Goal: Task Accomplishment & Management: Complete application form

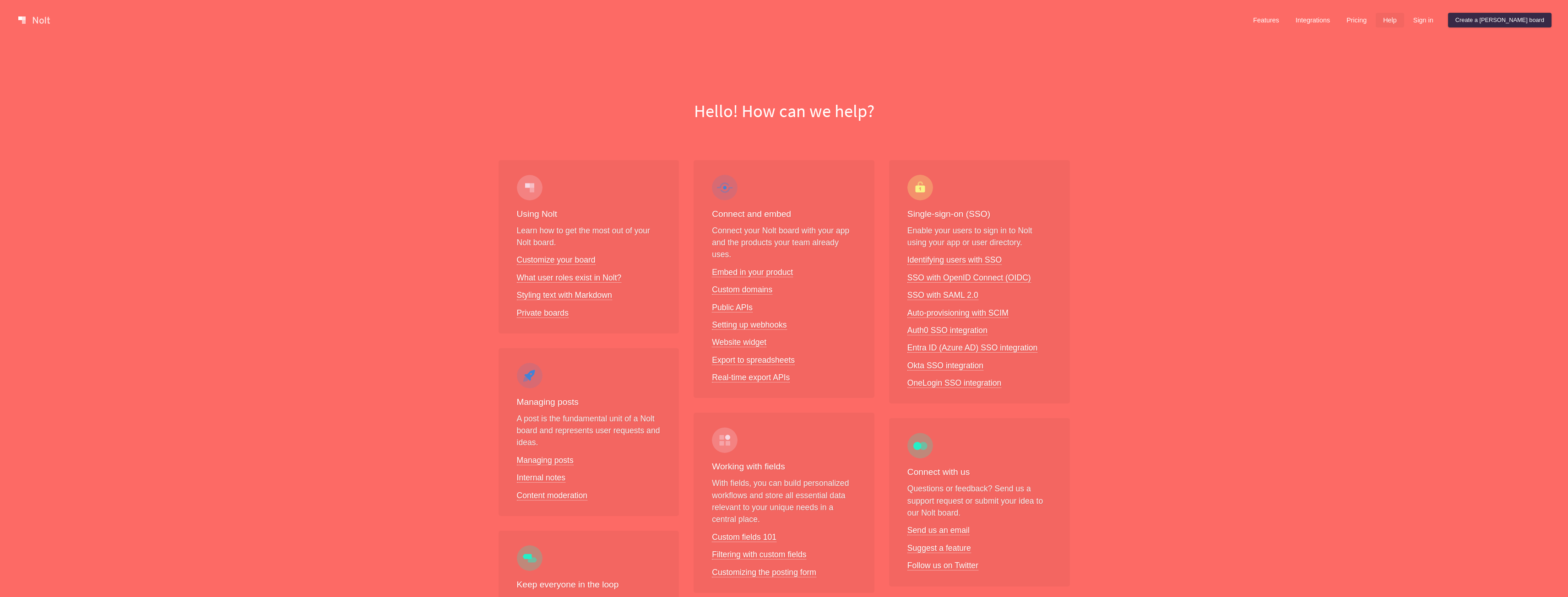
click at [45, 18] on link at bounding box center [34, 20] width 39 height 15
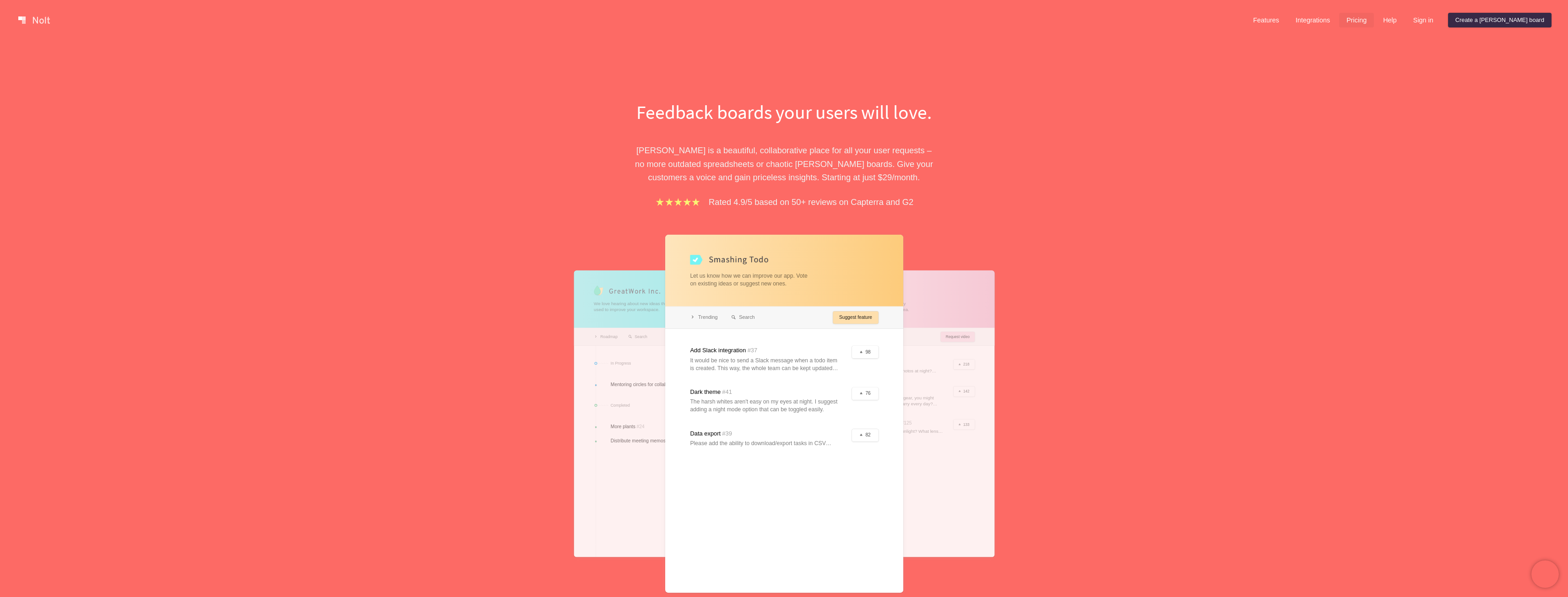
click at [1374, 20] on link "Pricing" at bounding box center [1356, 20] width 35 height 15
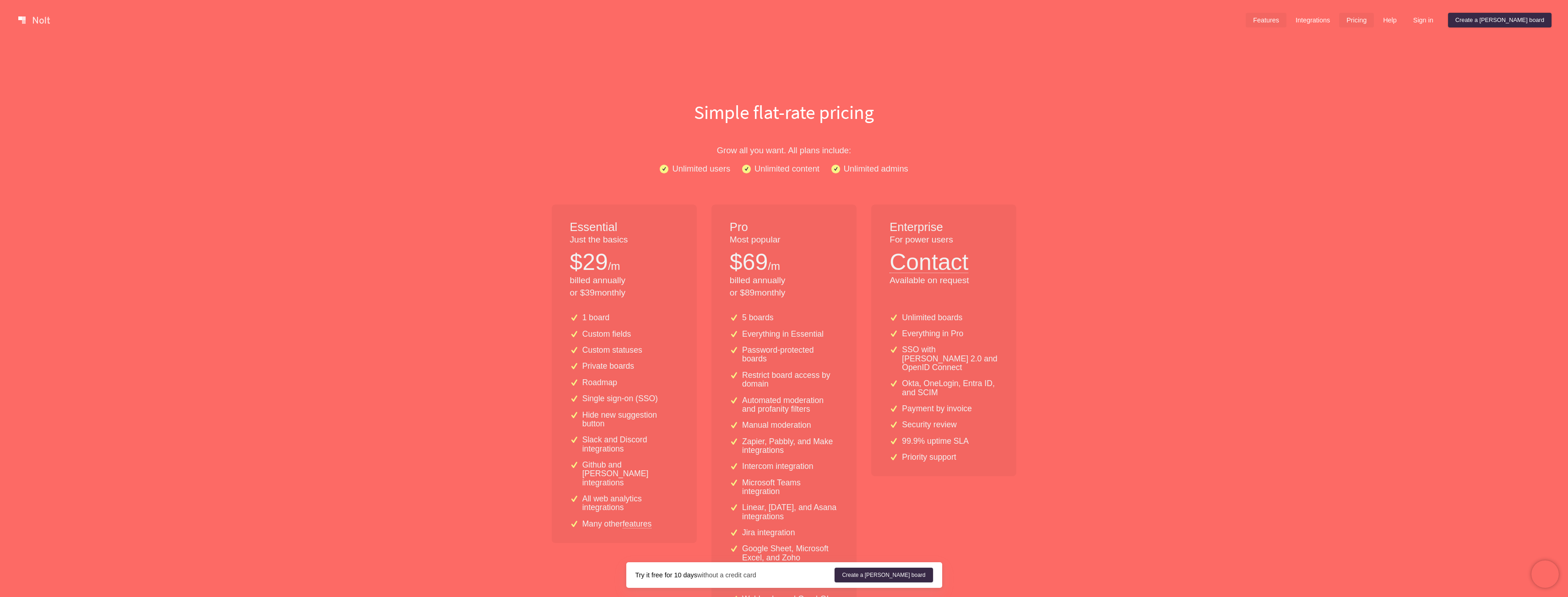
click at [1286, 19] on link "Features" at bounding box center [1266, 20] width 41 height 15
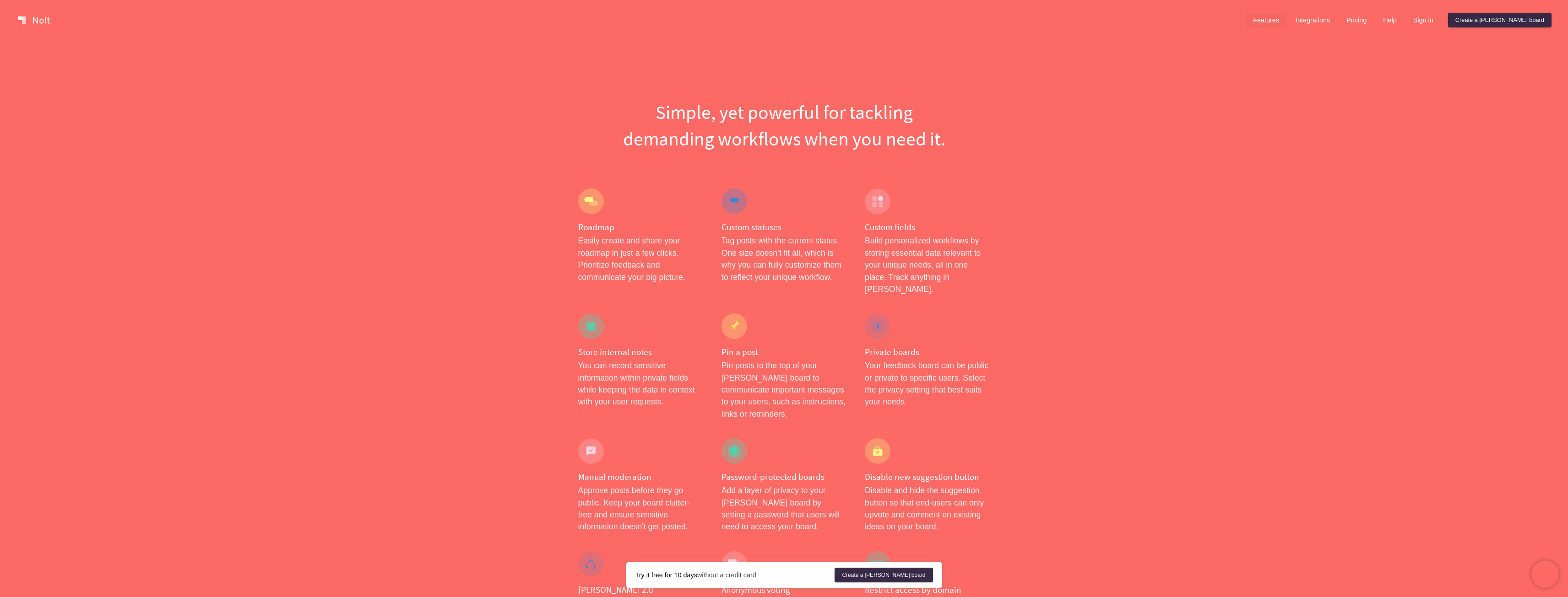
click at [1335, 28] on div "Features Integrations Pricing Help Sign in Create a Nolt board" at bounding box center [1399, 20] width 309 height 18
click at [1337, 23] on link "Integrations" at bounding box center [1312, 20] width 49 height 15
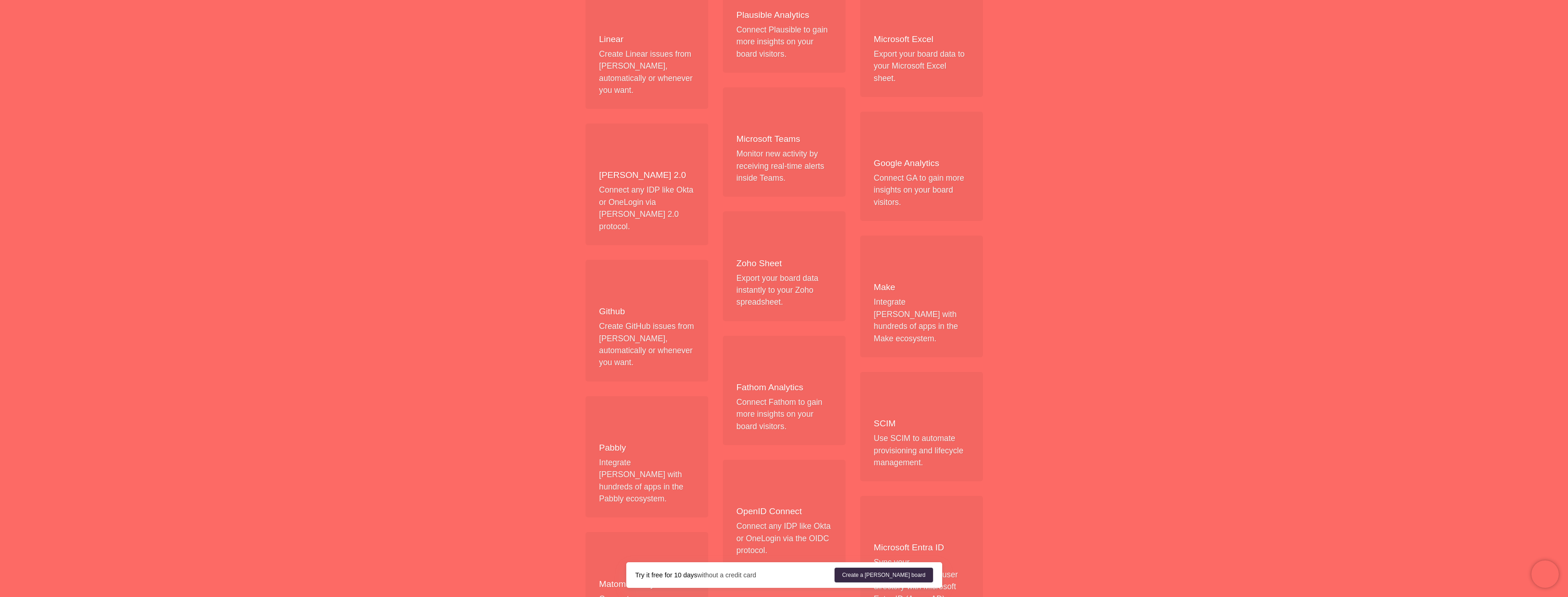
scroll to position [897, 0]
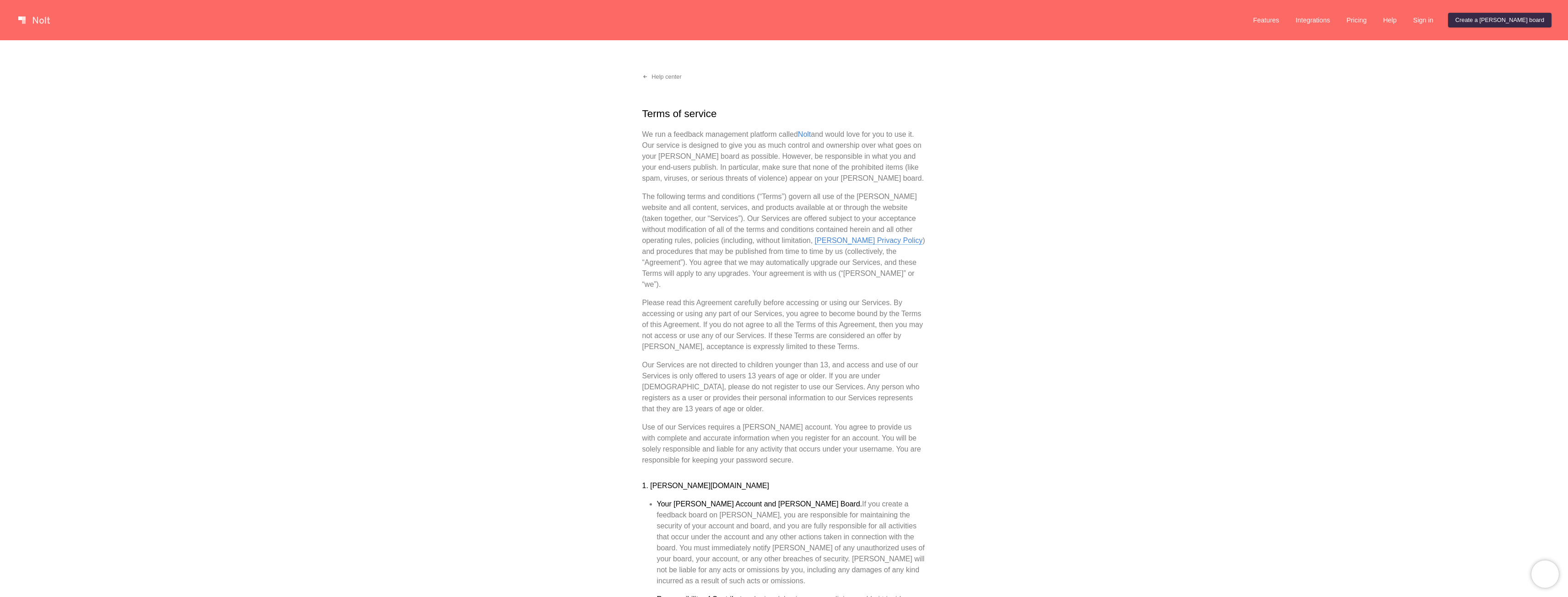
click at [815, 244] on link "Nolt's Privacy Policy" at bounding box center [869, 240] width 108 height 8
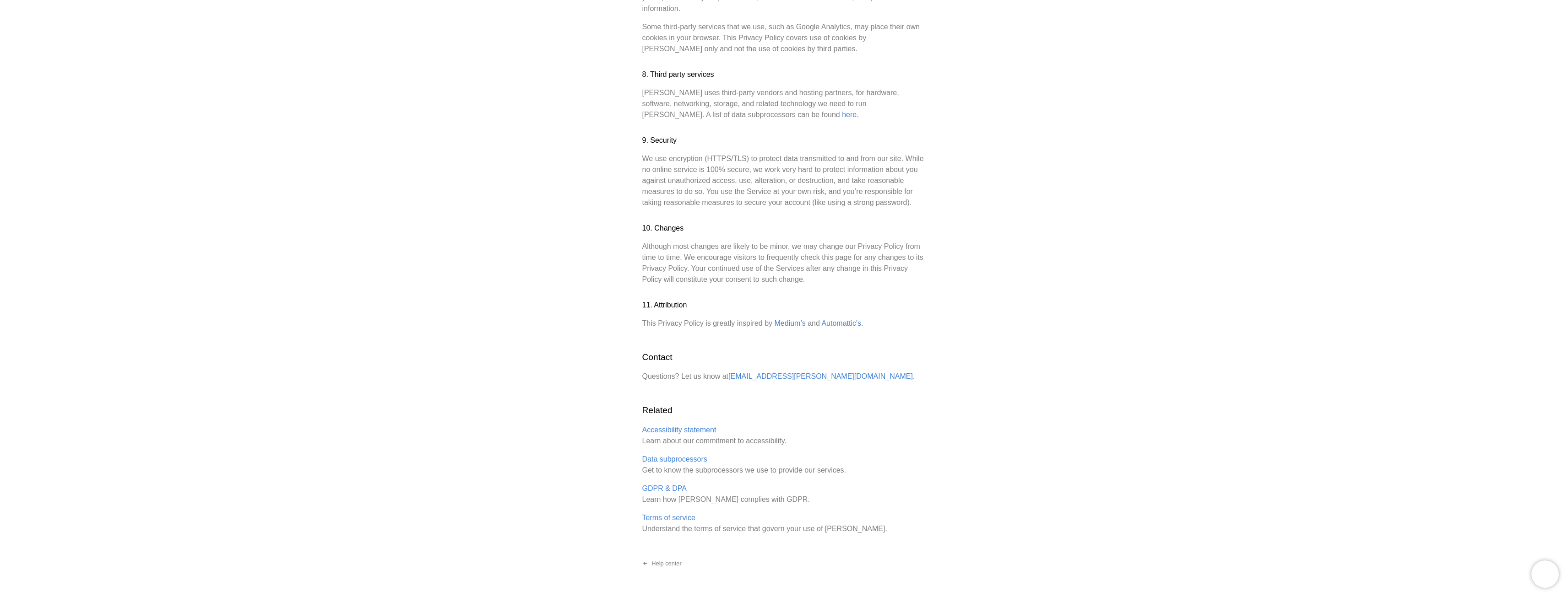
scroll to position [967, 0]
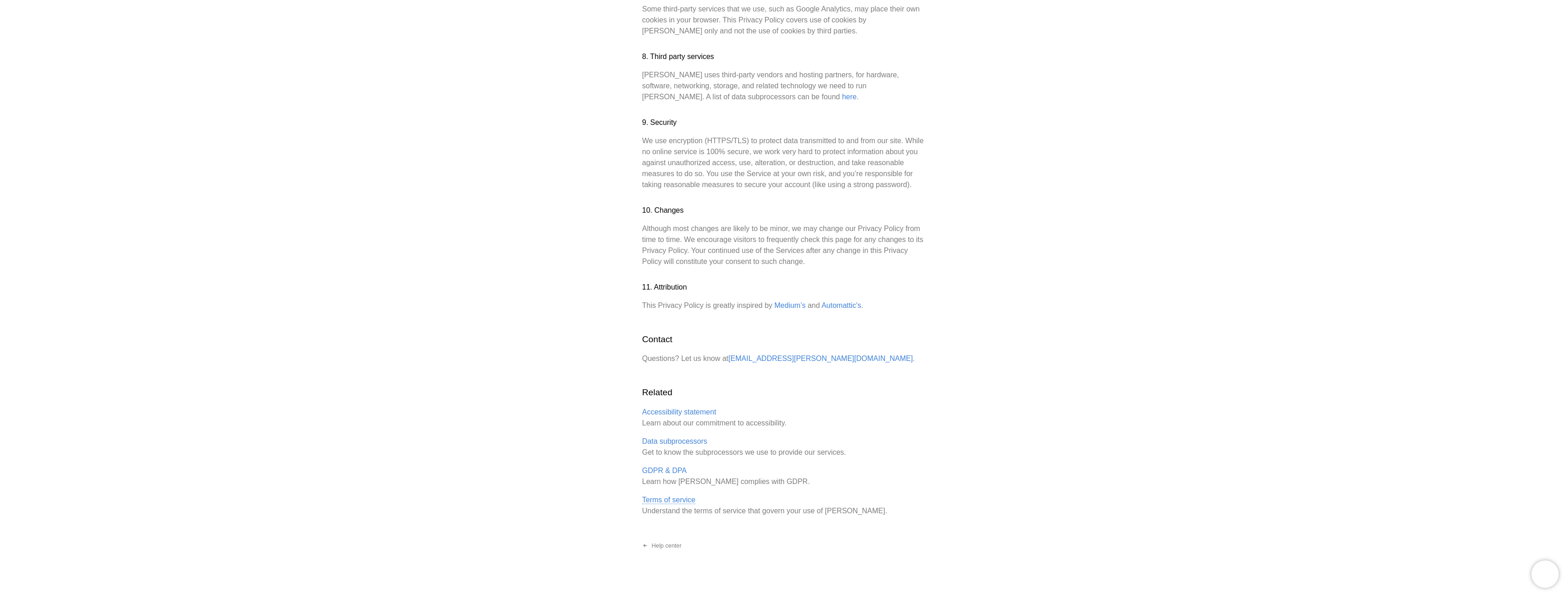
click at [666, 496] on link "Terms of service" at bounding box center [669, 500] width 53 height 8
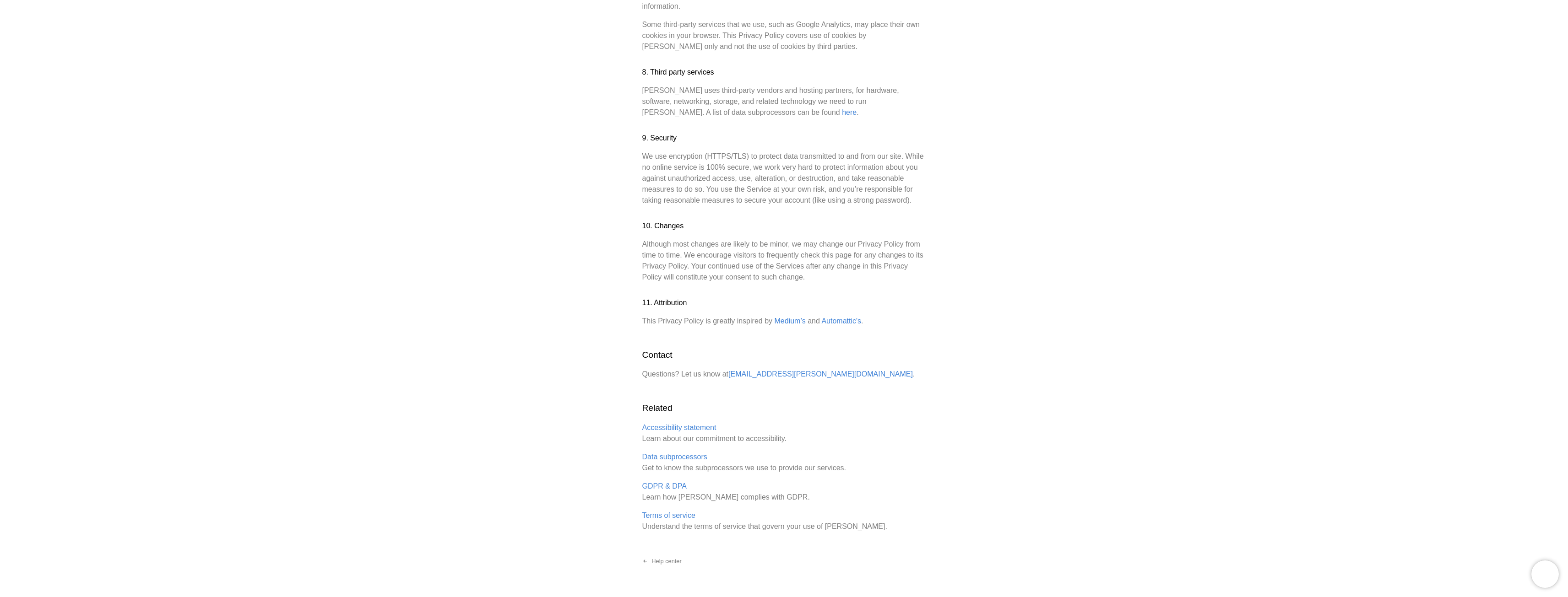
scroll to position [967, 0]
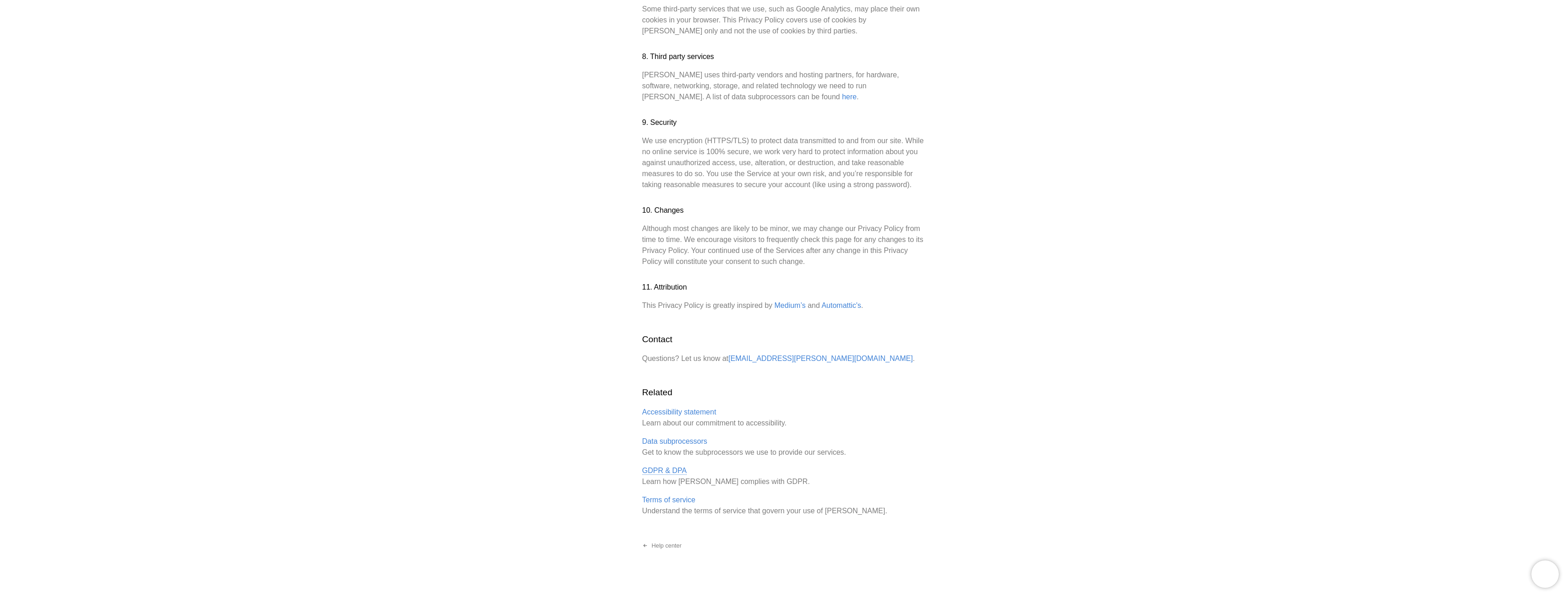
click at [672, 467] on link "GDPR & DPA" at bounding box center [664, 471] width 45 height 8
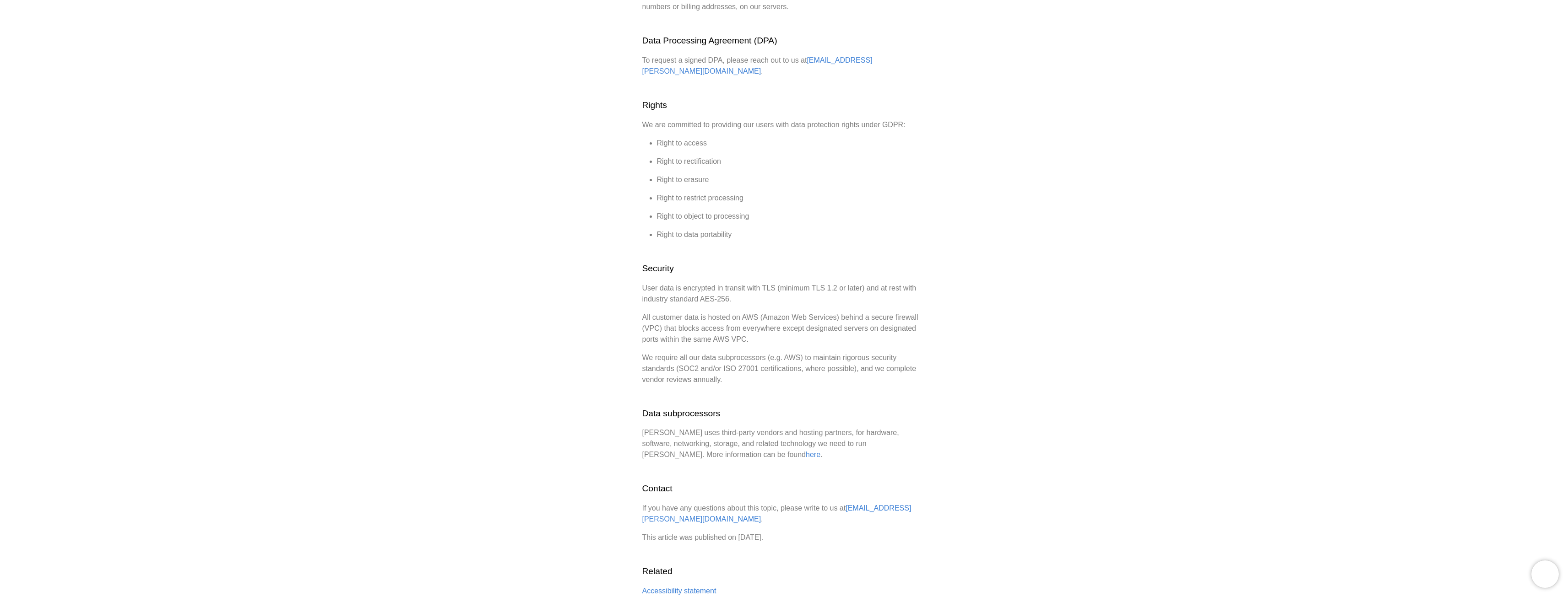
scroll to position [596, 0]
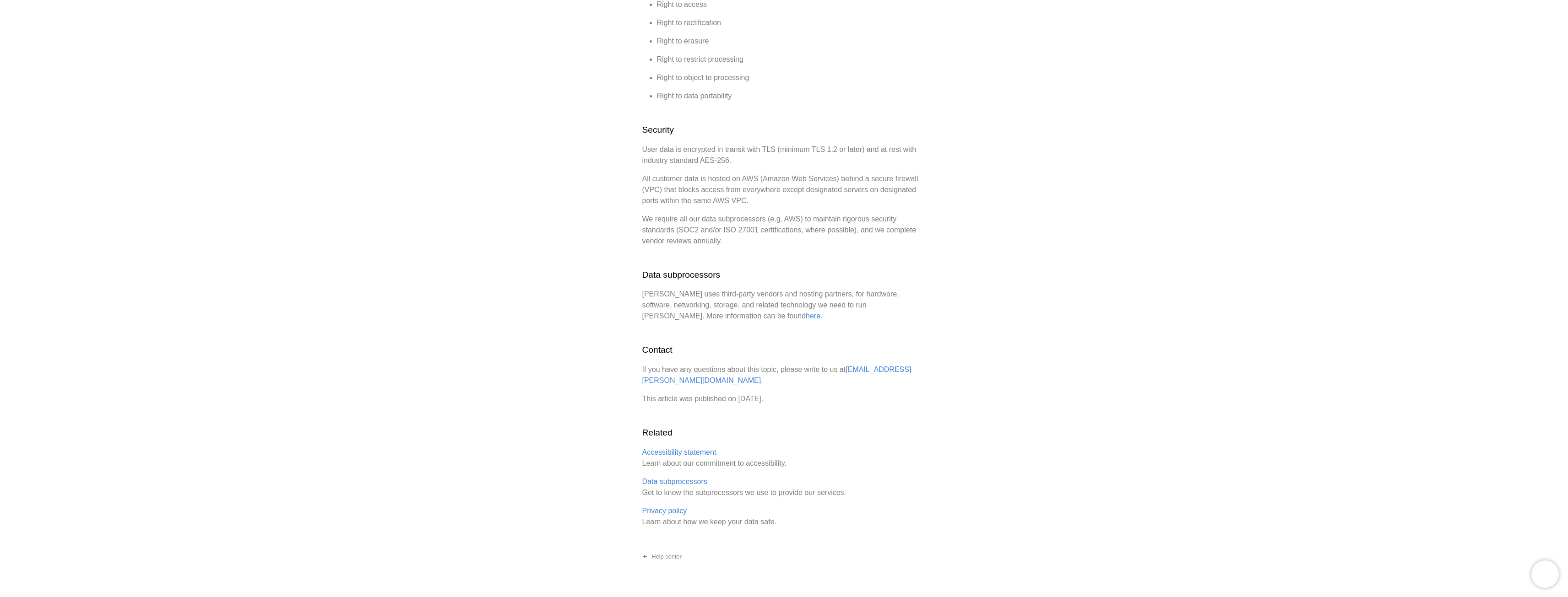
click at [806, 312] on link "here" at bounding box center [813, 316] width 15 height 8
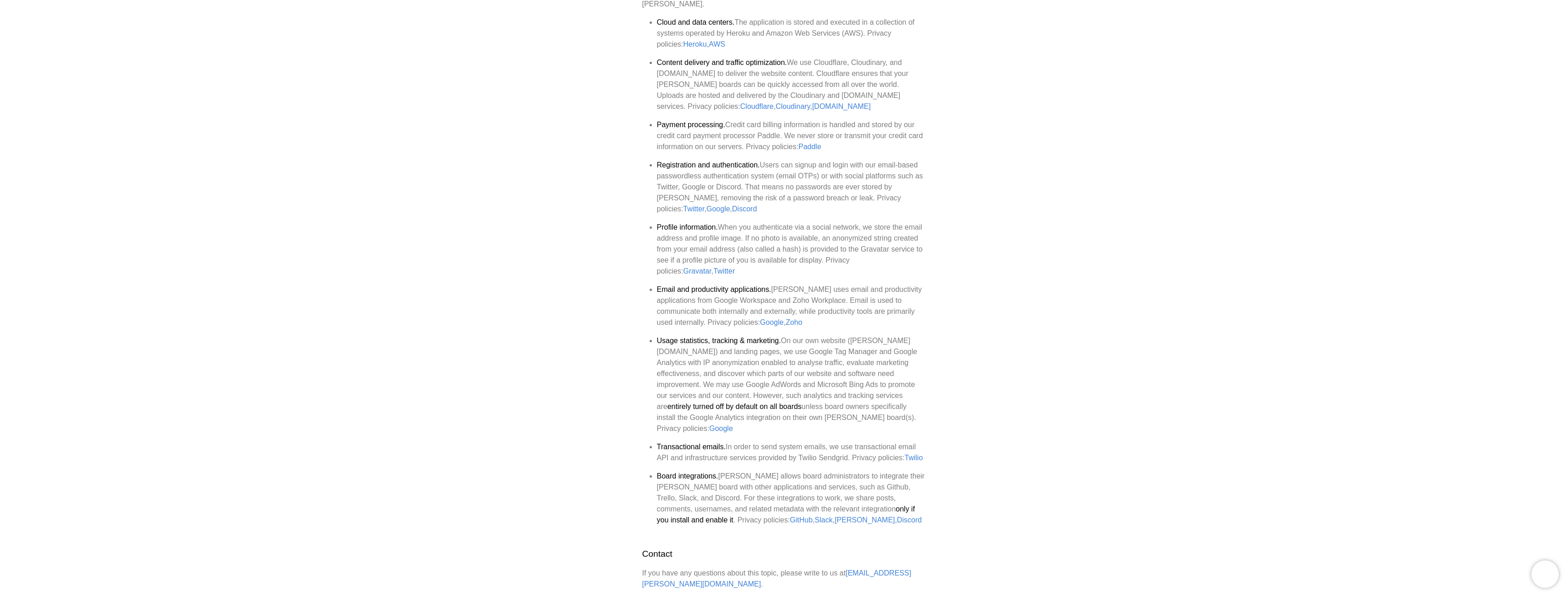
scroll to position [305, 0]
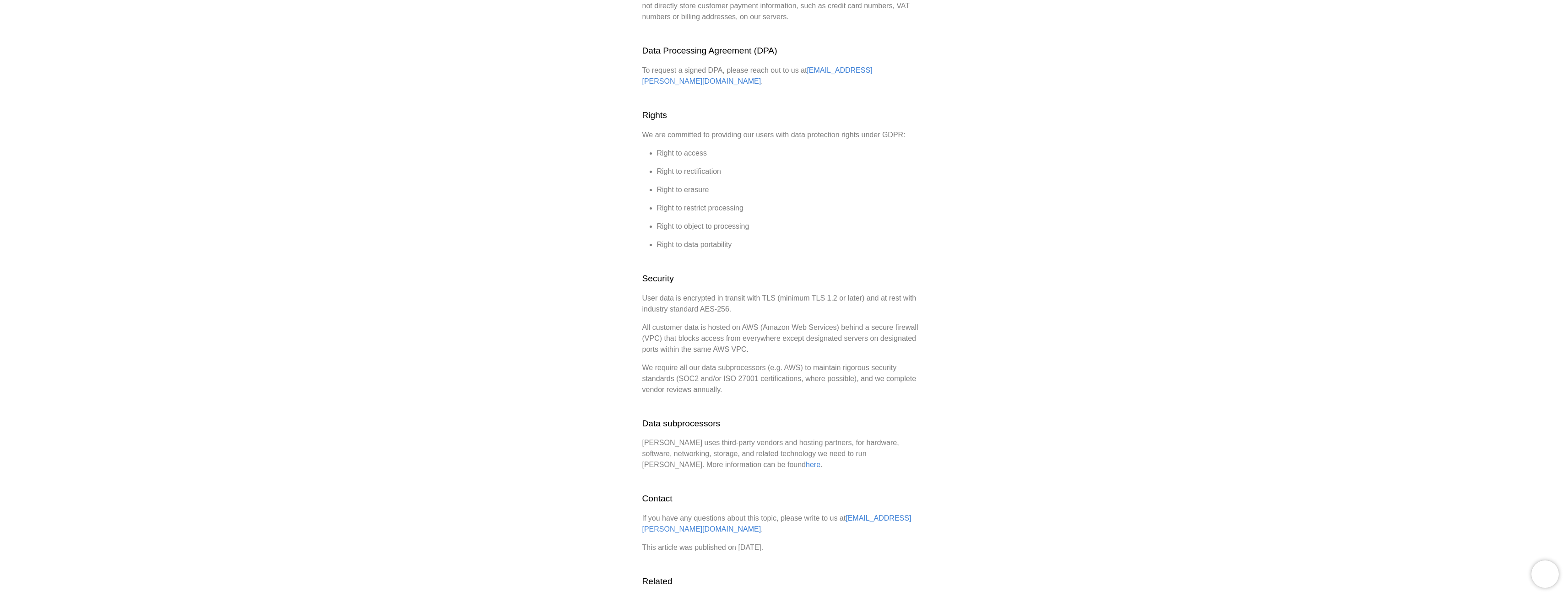
scroll to position [596, 0]
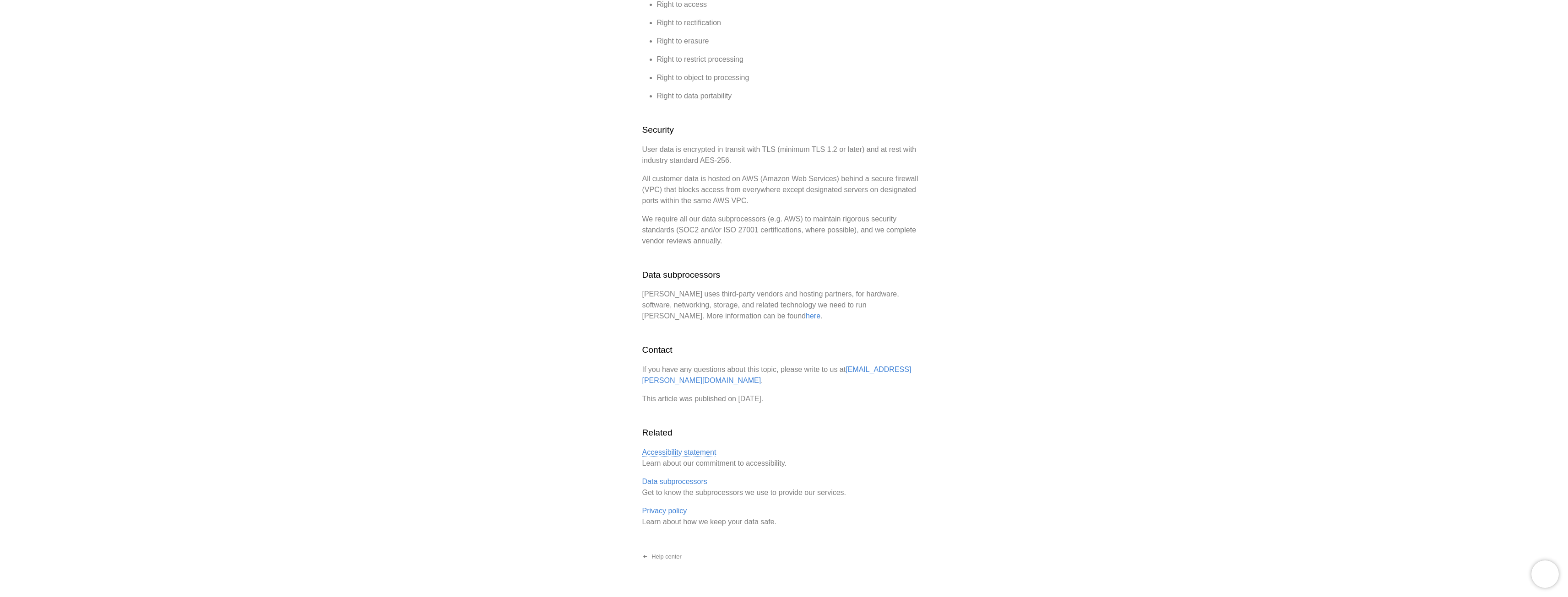
click at [685, 449] on link "Accessibility statement" at bounding box center [679, 452] width 74 height 8
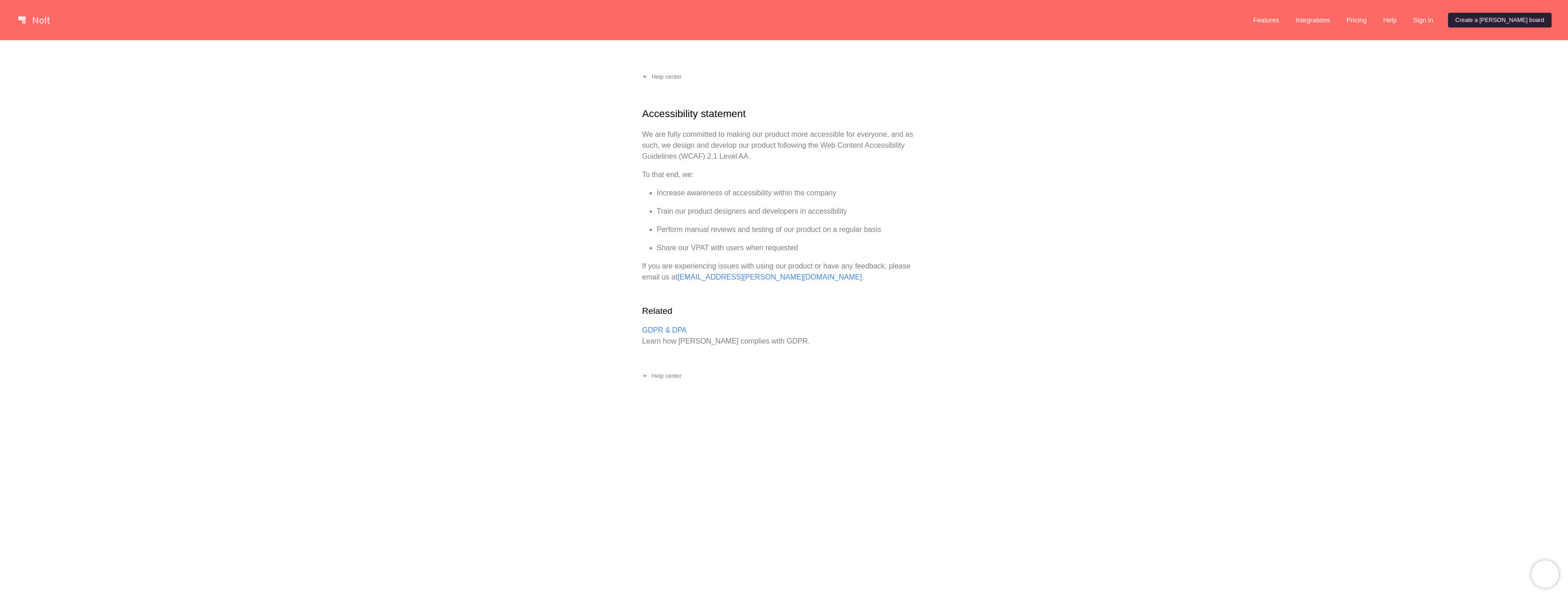
click at [1520, 17] on link "Create a [PERSON_NAME] board" at bounding box center [1500, 20] width 103 height 15
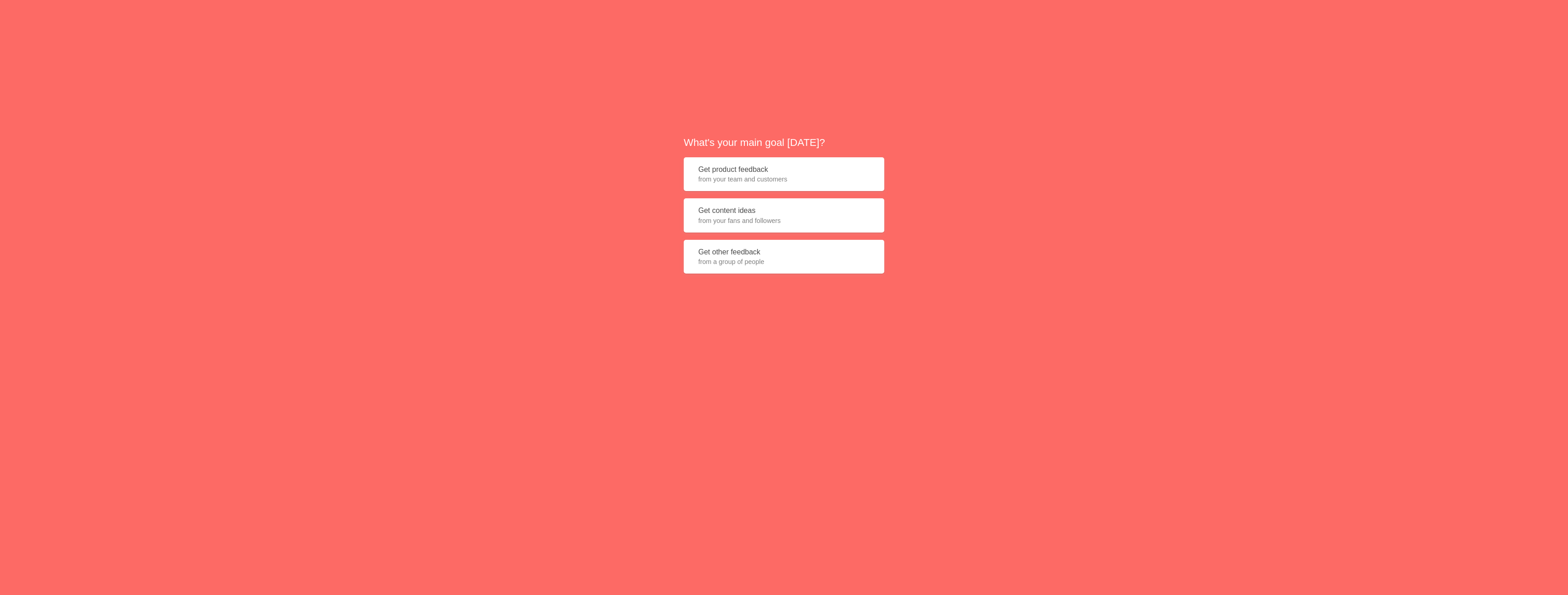
click at [763, 170] on button "Get product feedback from your team and customers" at bounding box center [783, 174] width 200 height 34
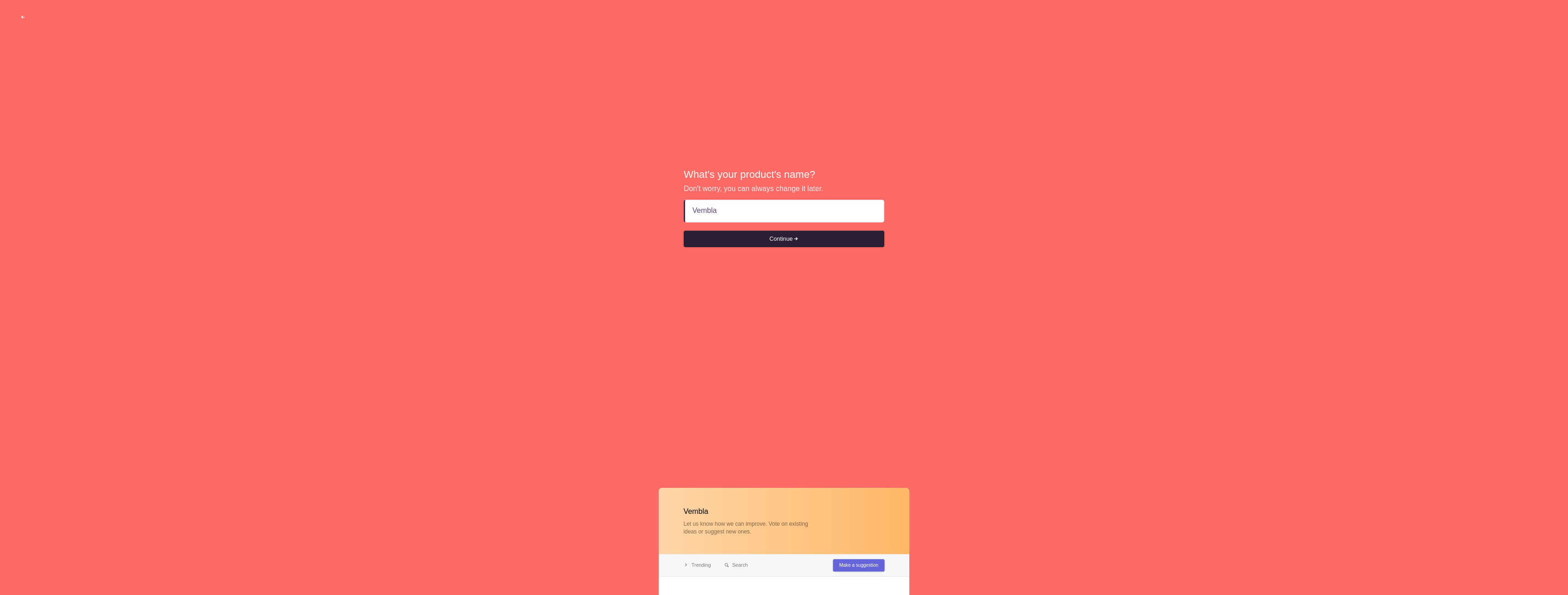
click at [794, 244] on button "Continue" at bounding box center [783, 239] width 200 height 16
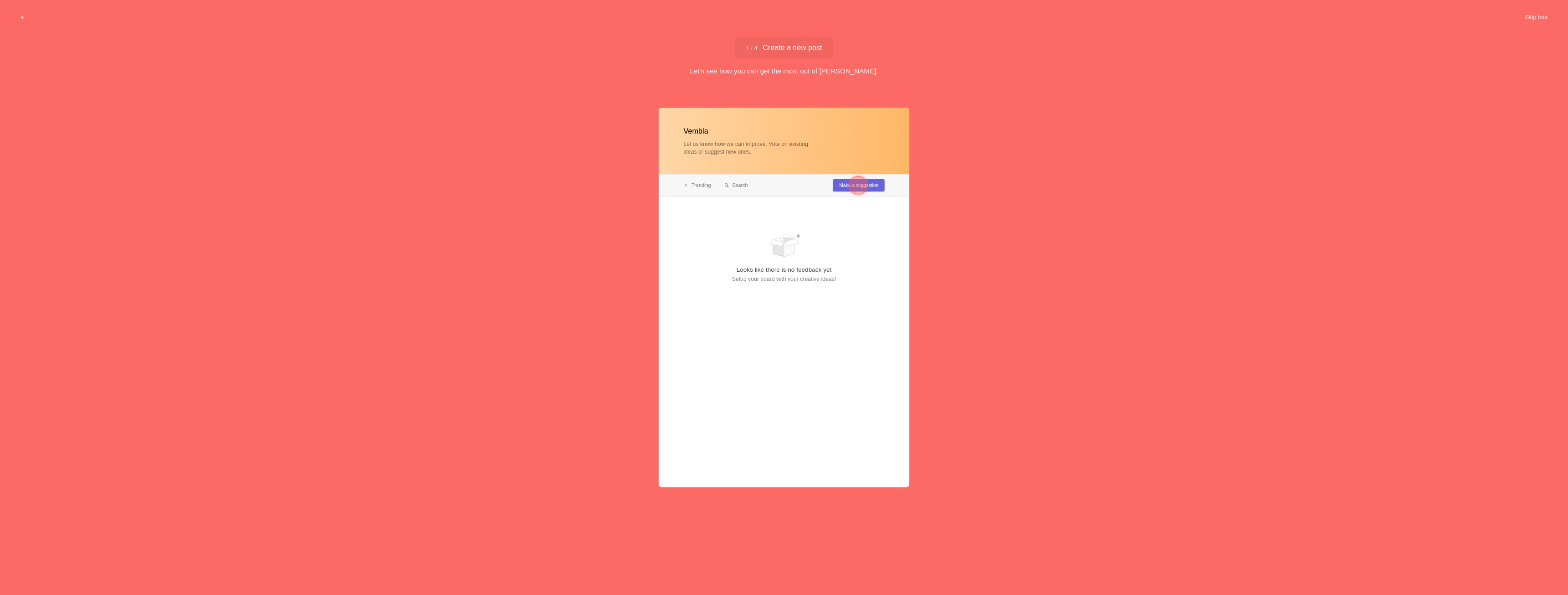
type input "Vembla"
click at [853, 181] on div at bounding box center [858, 186] width 18 height 18
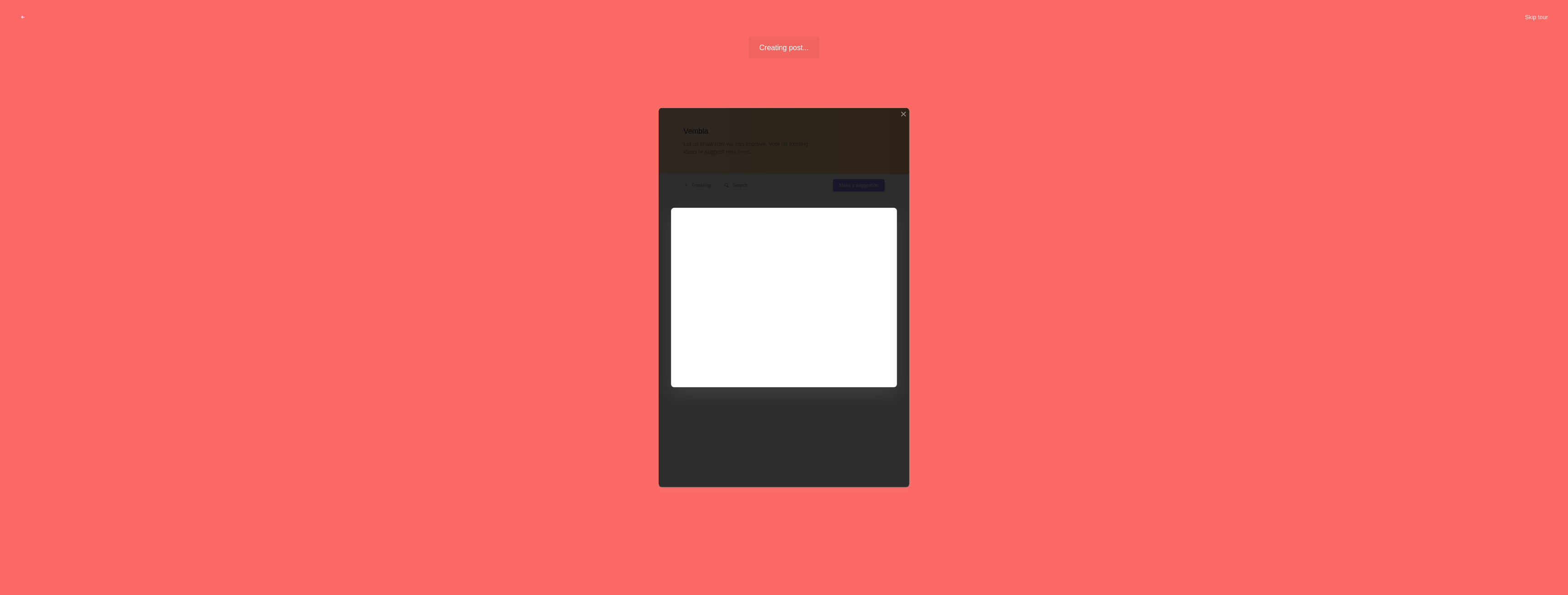
click at [791, 257] on div at bounding box center [784, 297] width 251 height 379
click at [771, 261] on div at bounding box center [784, 297] width 251 height 379
click at [853, 361] on div at bounding box center [784, 297] width 251 height 379
click at [900, 113] on div at bounding box center [903, 114] width 6 height 6
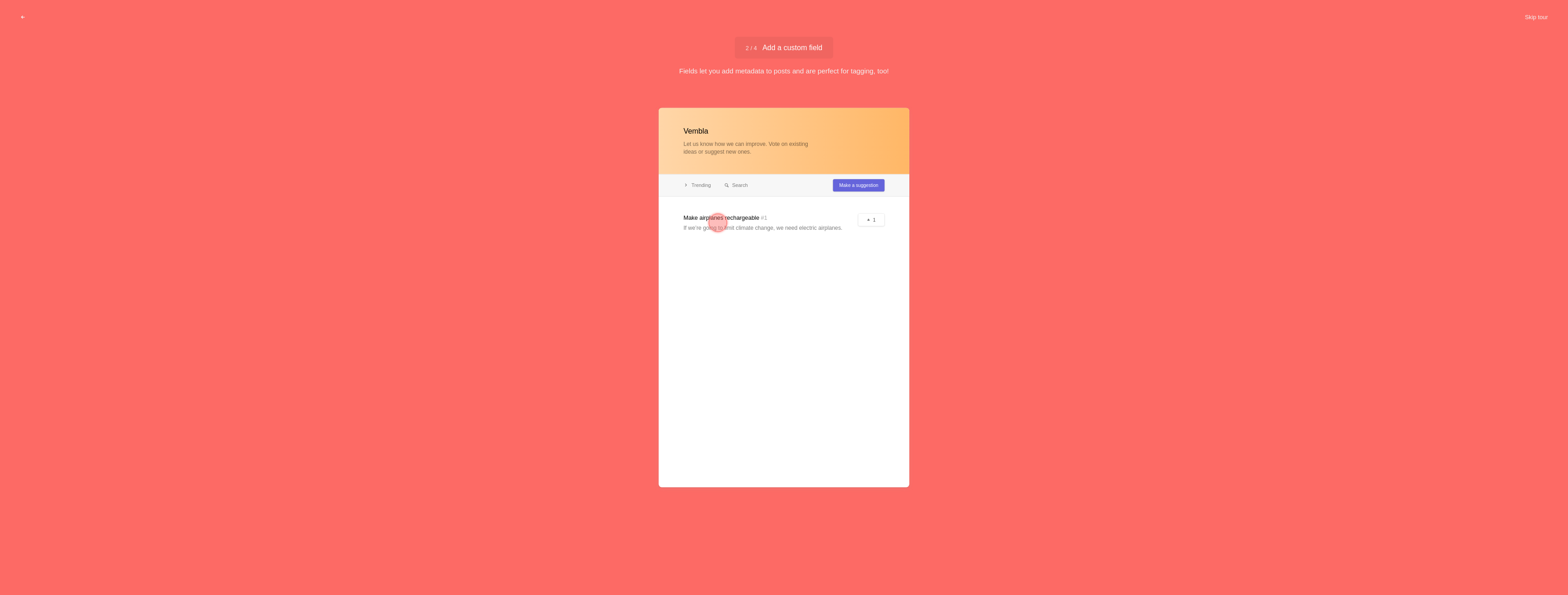
click at [713, 222] on div at bounding box center [718, 223] width 18 height 18
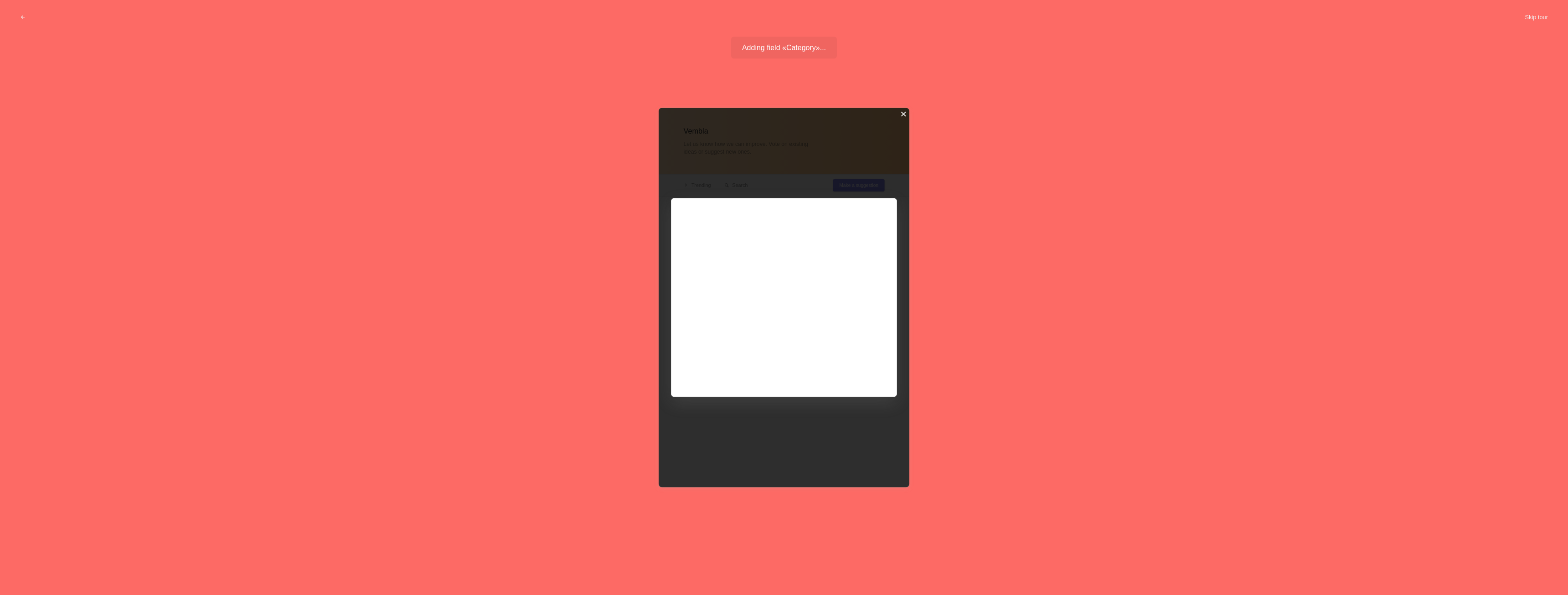
click at [900, 111] on div at bounding box center [903, 114] width 6 height 6
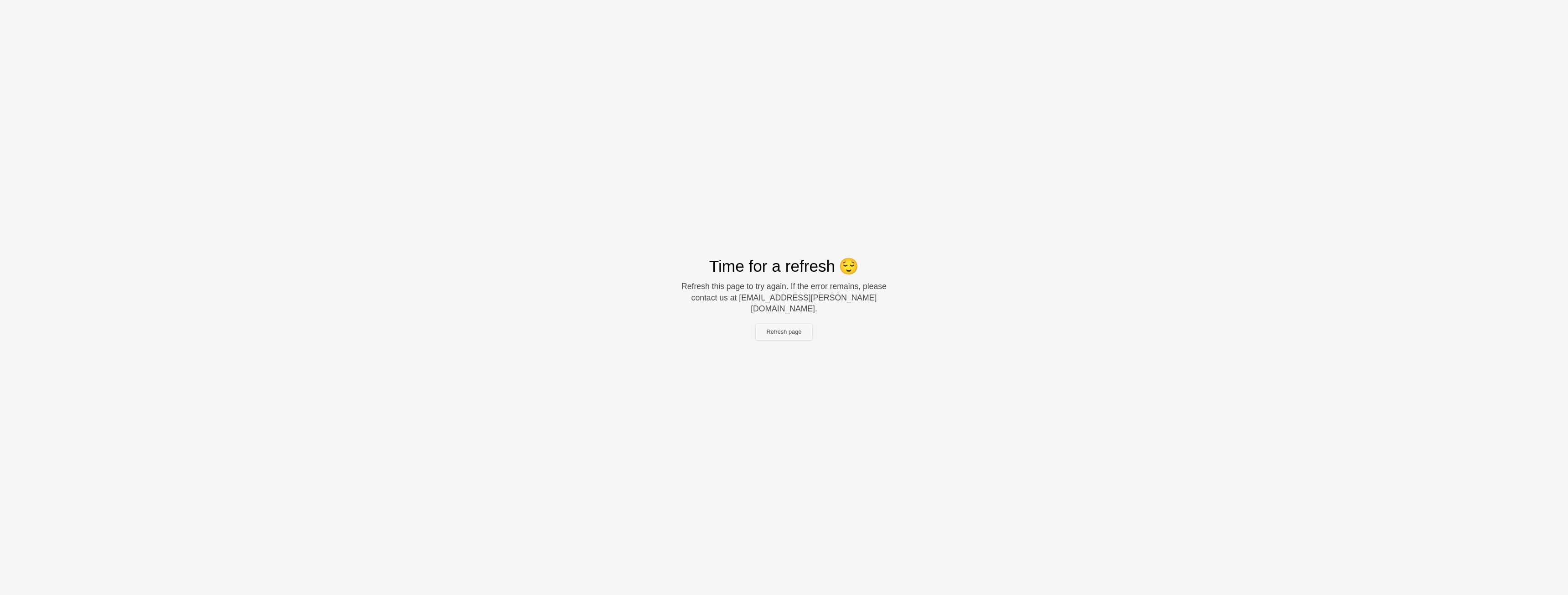
click at [784, 328] on button "Refresh page" at bounding box center [785, 332] width 57 height 16
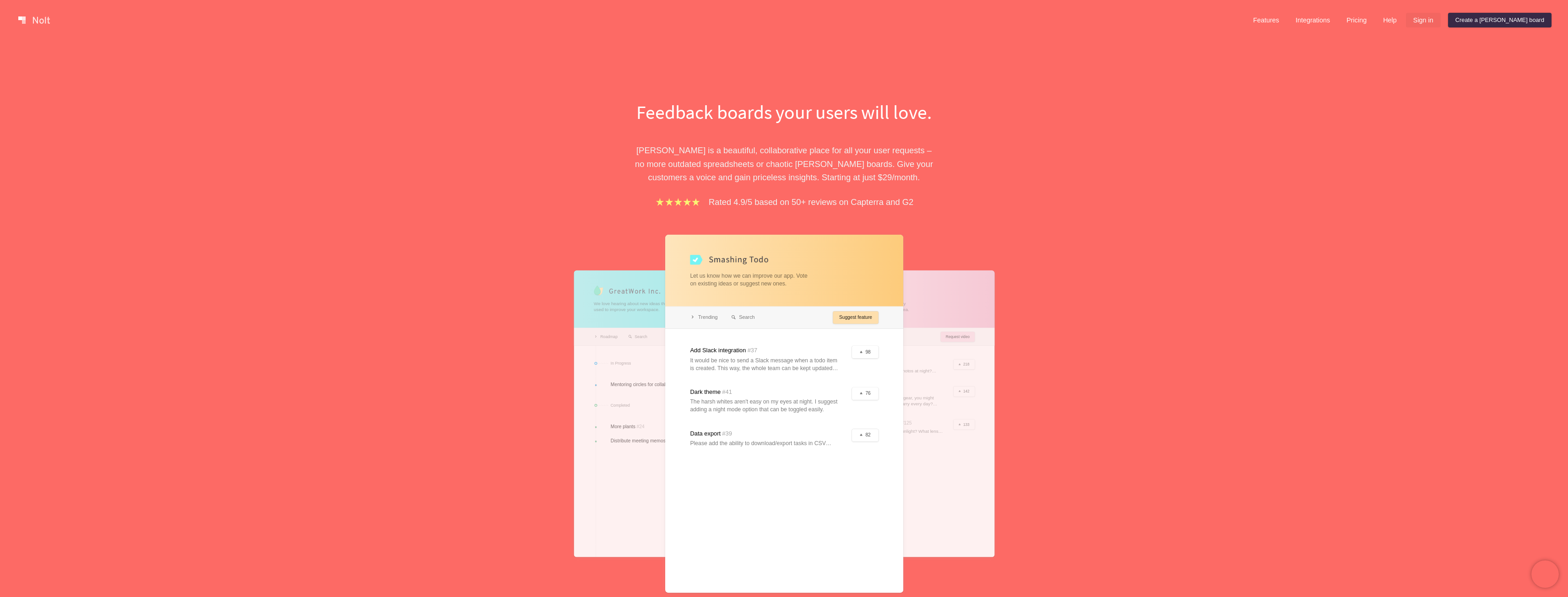
click at [1441, 21] on link "Sign in" at bounding box center [1423, 20] width 35 height 15
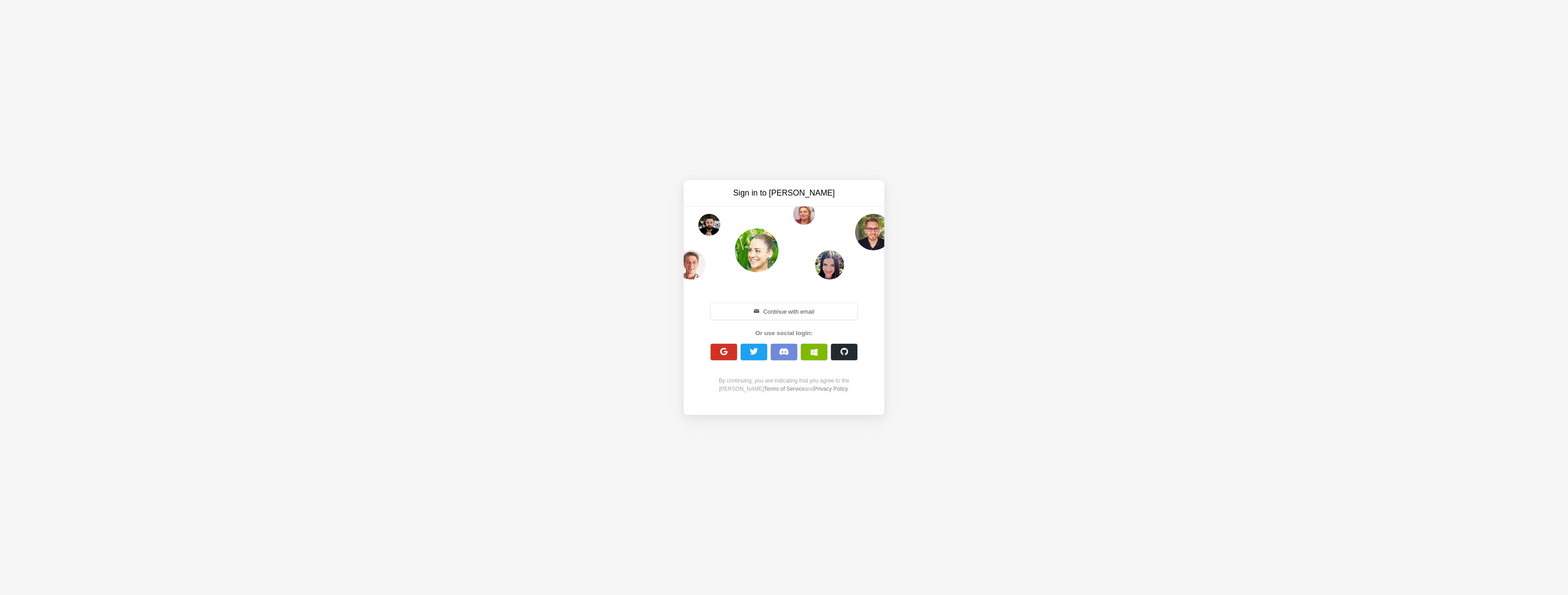
click at [725, 353] on span "button" at bounding box center [724, 352] width 9 height 9
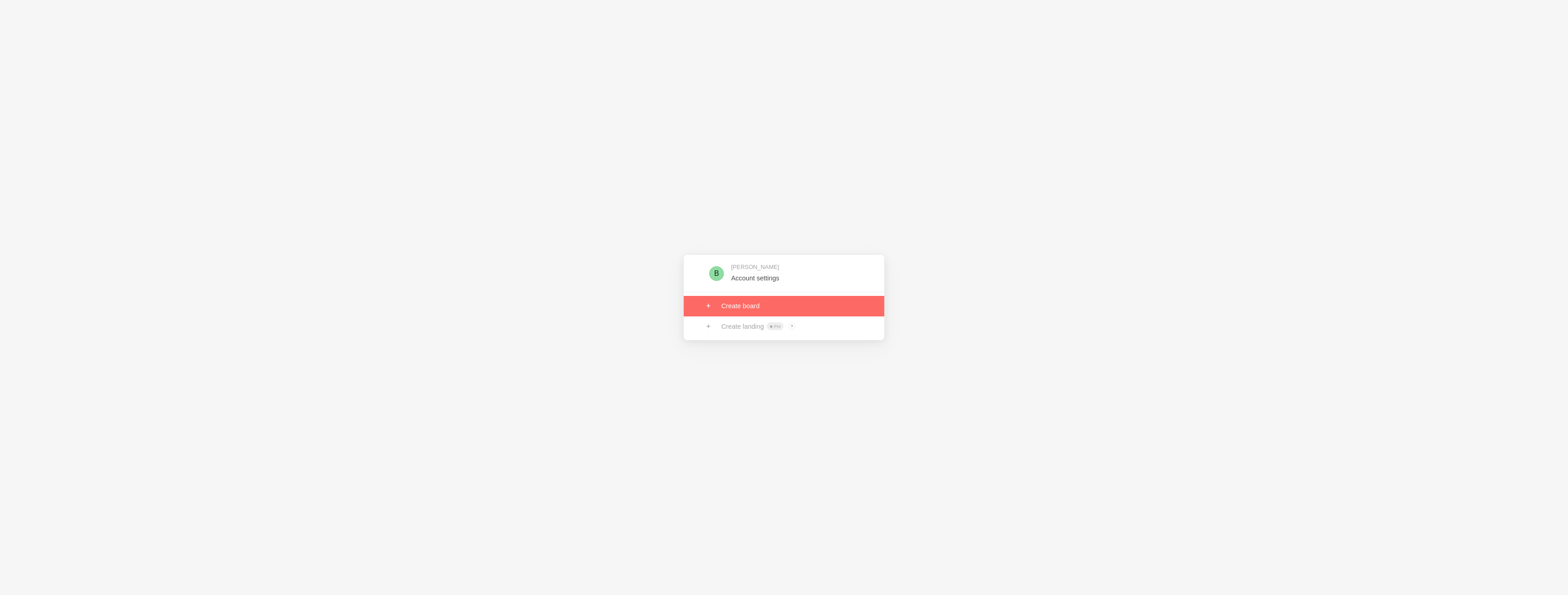
click at [734, 305] on link at bounding box center [783, 306] width 200 height 20
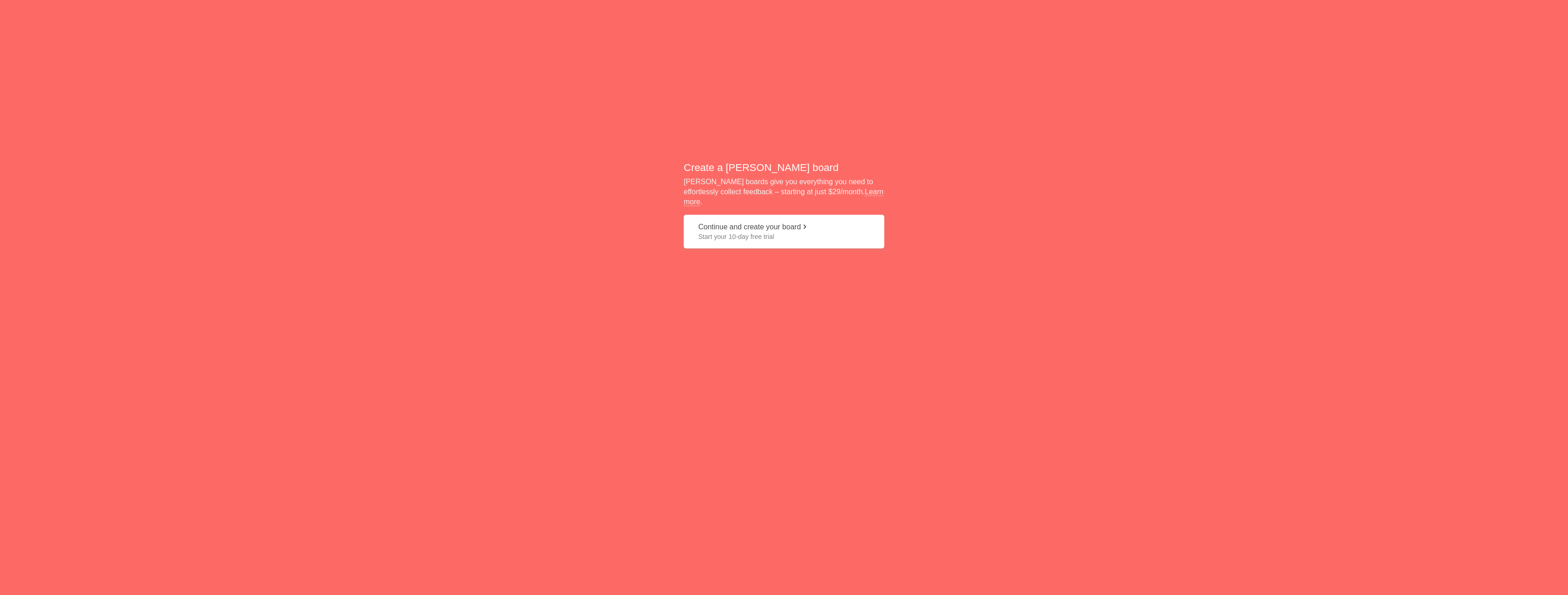
click at [766, 225] on button "Continue and create your board Start your 10-day free trial" at bounding box center [783, 232] width 200 height 34
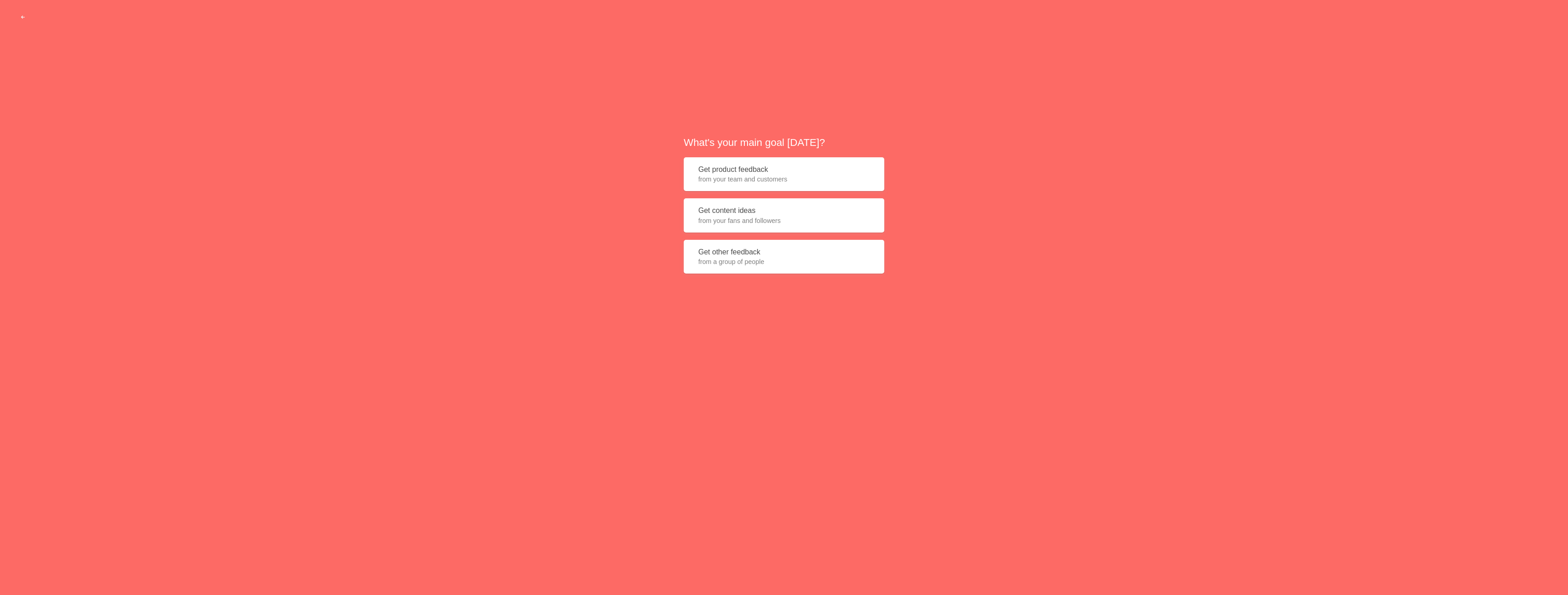
click at [765, 178] on span "from your team and customers" at bounding box center [784, 179] width 172 height 9
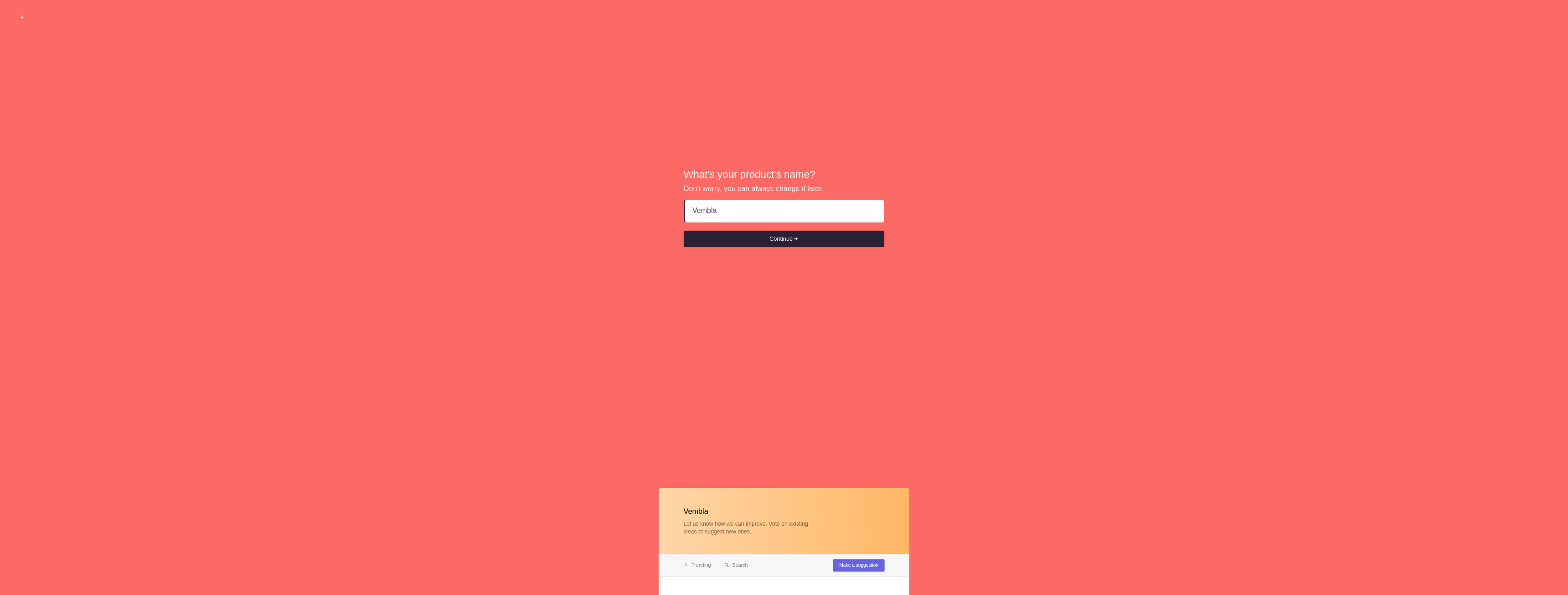
click at [776, 233] on button "Continue" at bounding box center [783, 239] width 200 height 16
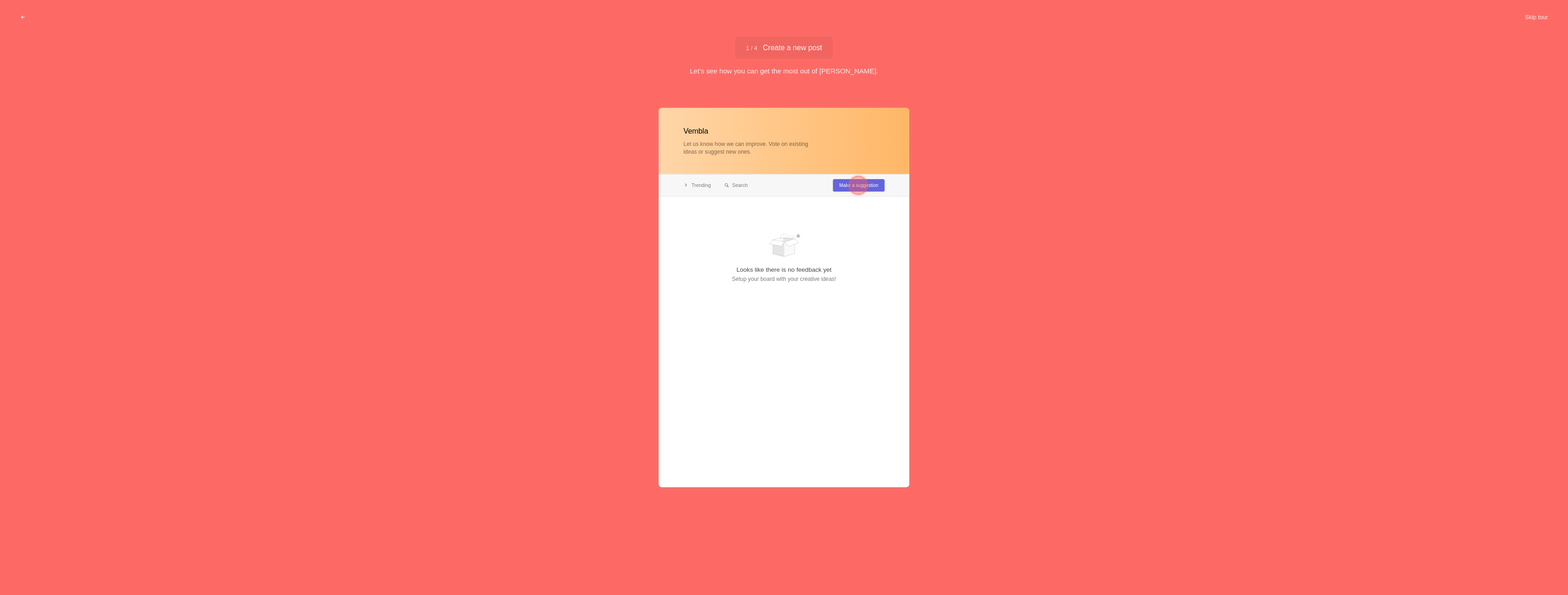
type input "Vembla"
click at [859, 183] on div at bounding box center [858, 186] width 18 height 18
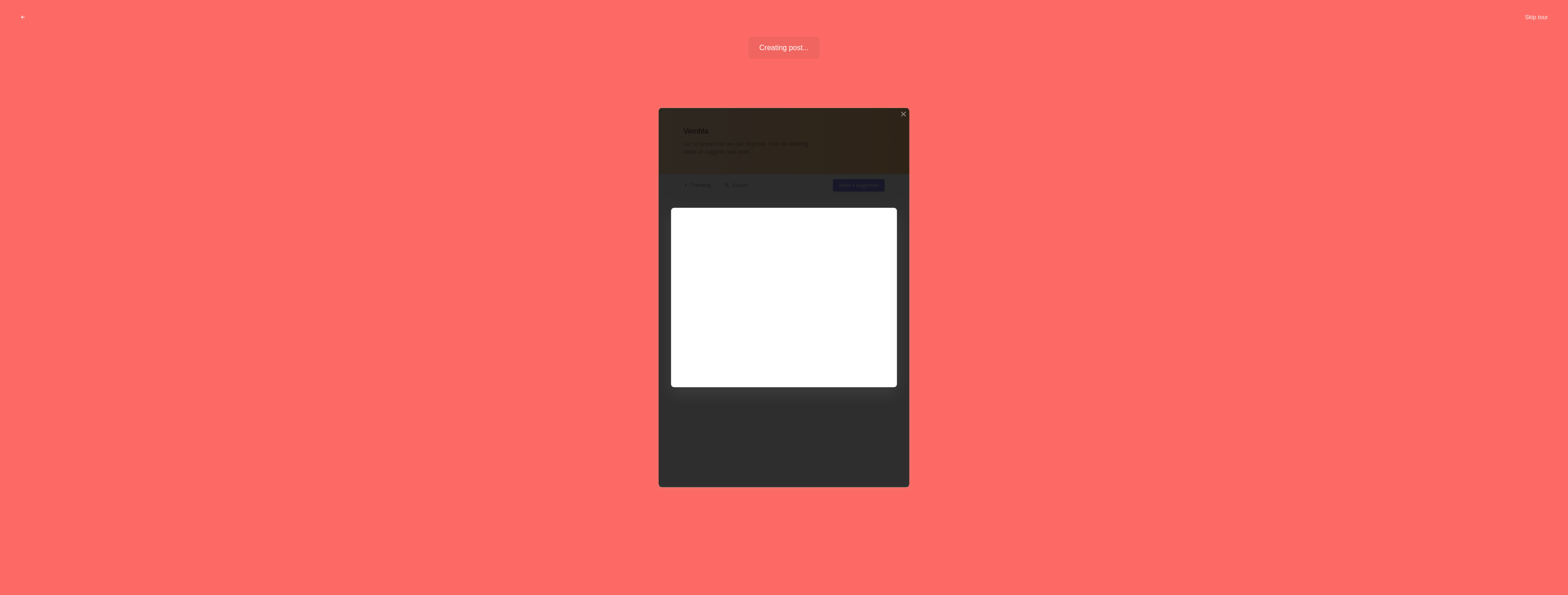
click at [897, 118] on div at bounding box center [784, 297] width 251 height 379
click at [899, 111] on div at bounding box center [784, 297] width 251 height 379
drag, startPoint x: 905, startPoint y: 115, endPoint x: 899, endPoint y: 115, distance: 6.0
click at [903, 115] on div at bounding box center [903, 114] width 6 height 6
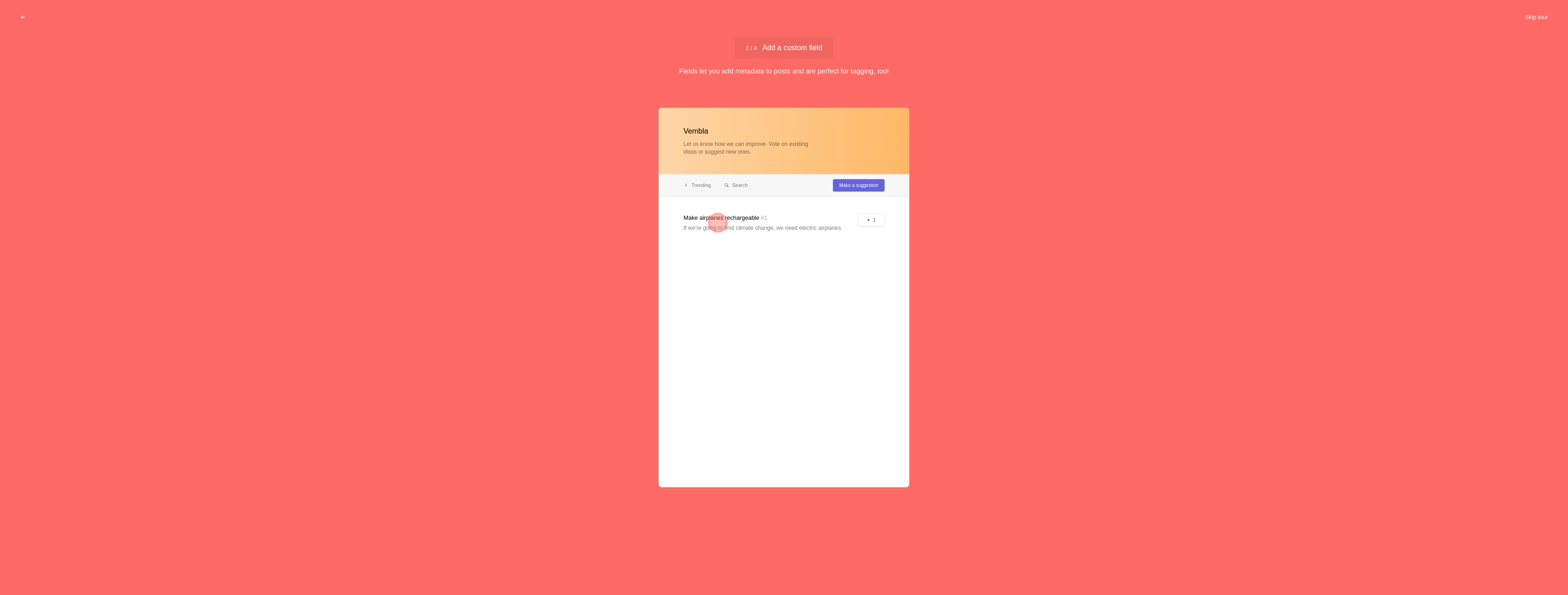
click at [786, 44] on span "2 / 4 Add a custom field" at bounding box center [784, 48] width 77 height 7
click at [741, 44] on div "2 / 4 Add a custom field Add a custom field" at bounding box center [784, 48] width 99 height 22
click at [716, 220] on div at bounding box center [718, 223] width 18 height 18
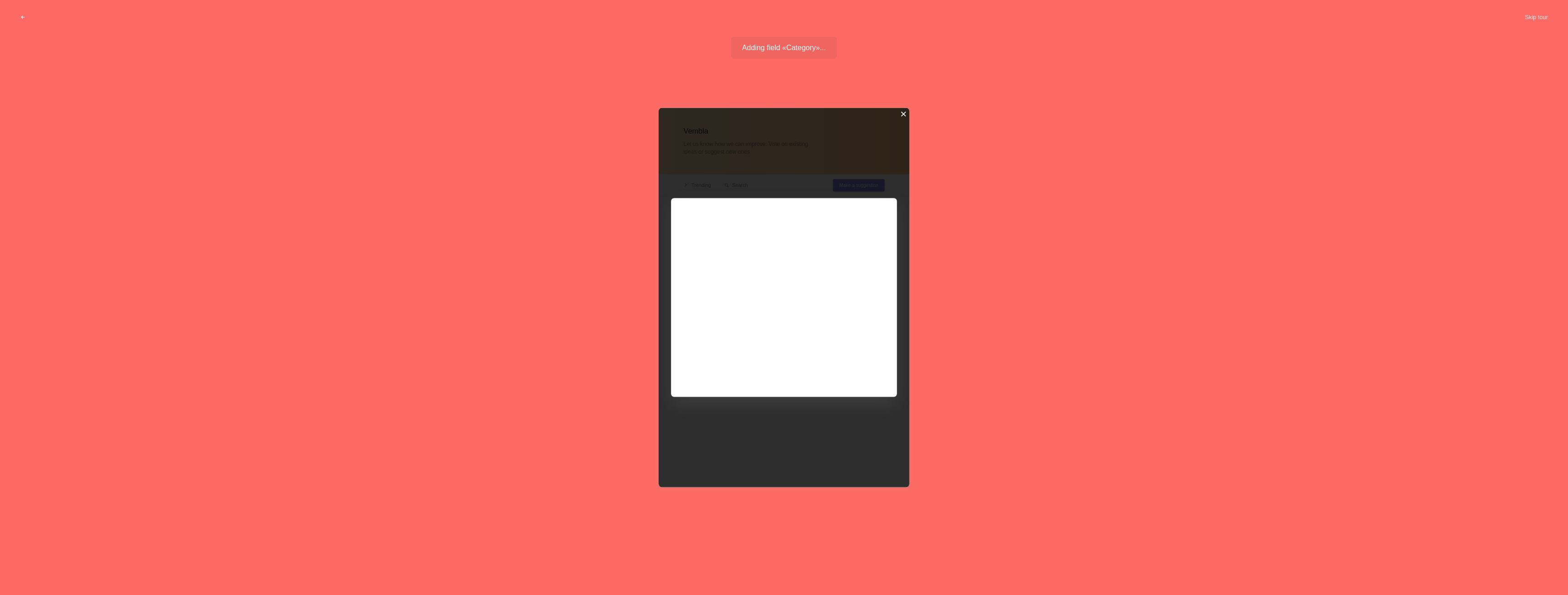
click at [901, 115] on div at bounding box center [903, 114] width 6 height 6
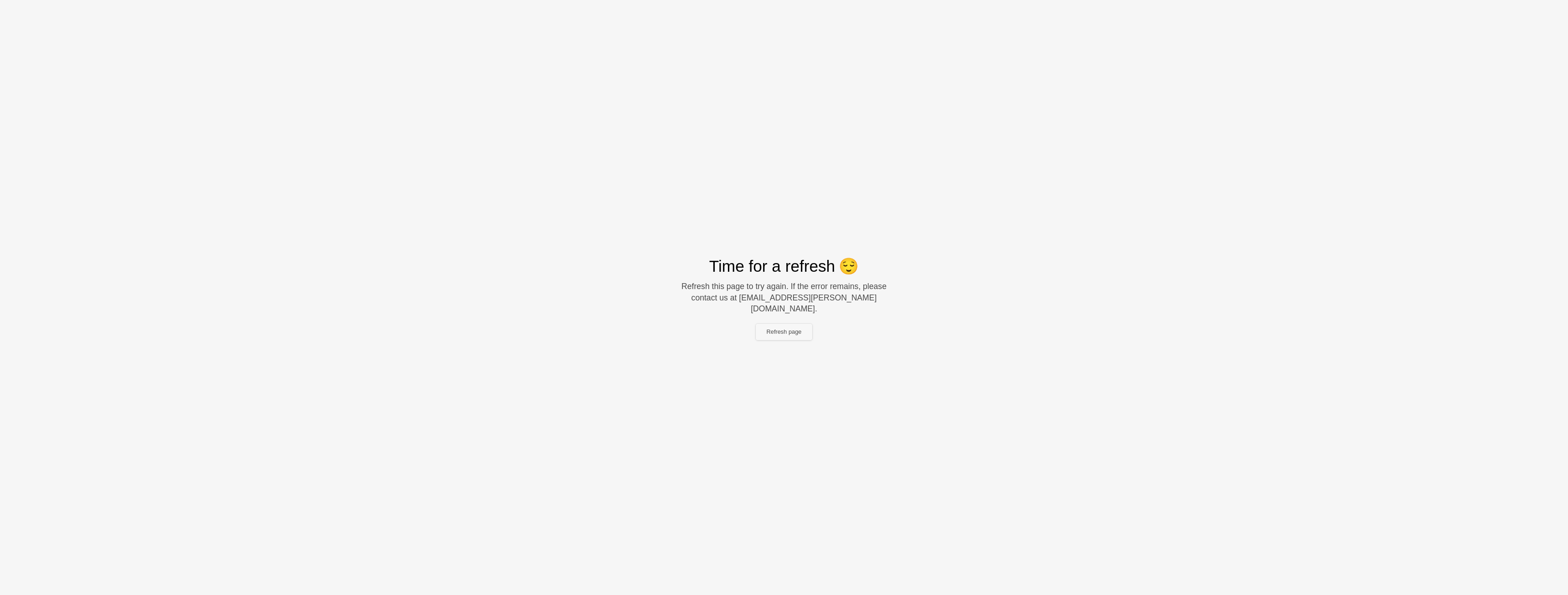
click at [782, 331] on button "Refresh page" at bounding box center [785, 332] width 57 height 16
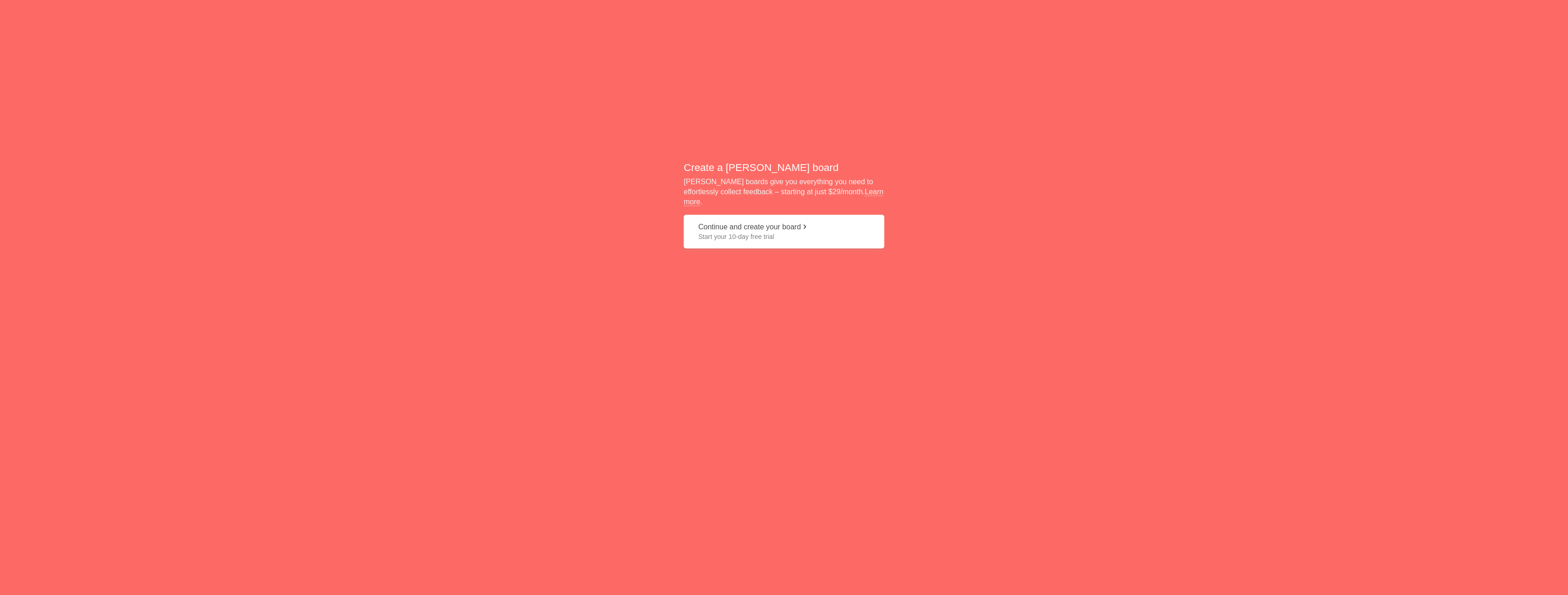
click at [777, 232] on span "Start your 10-day free trial" at bounding box center [784, 236] width 172 height 9
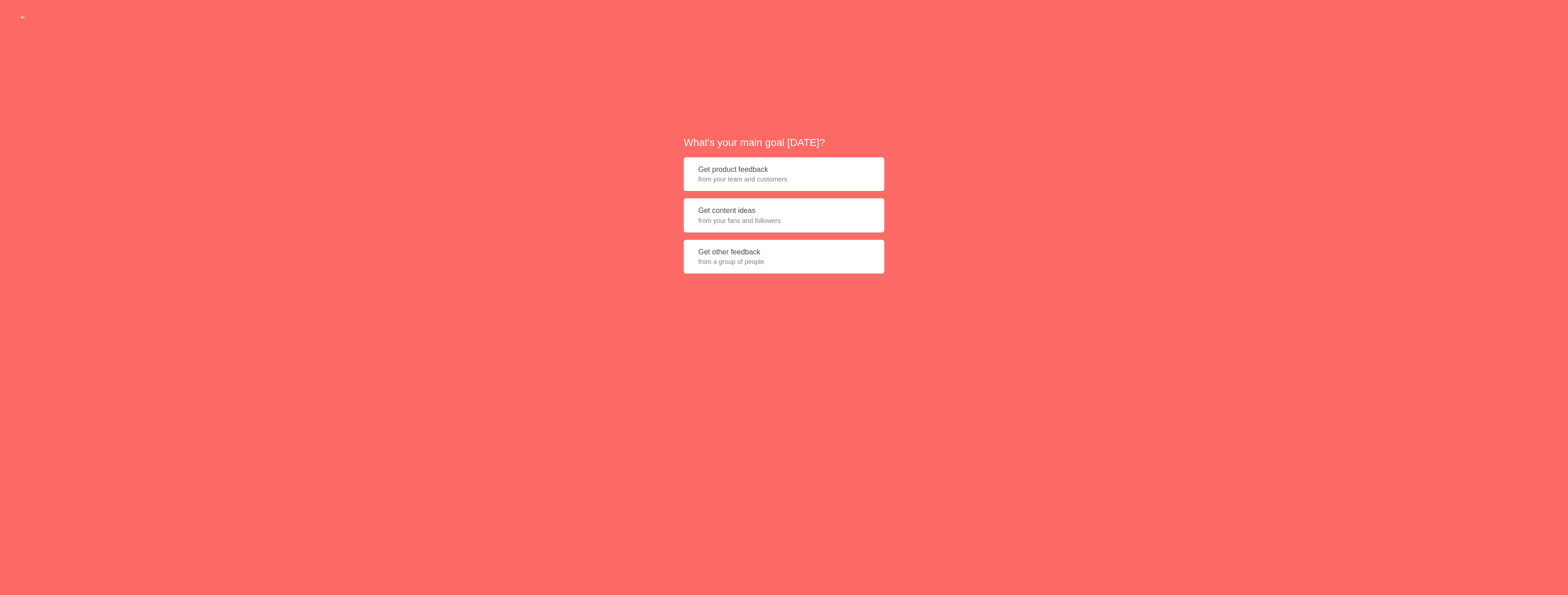
click at [740, 165] on button "Get product feedback from your team and customers" at bounding box center [783, 174] width 200 height 34
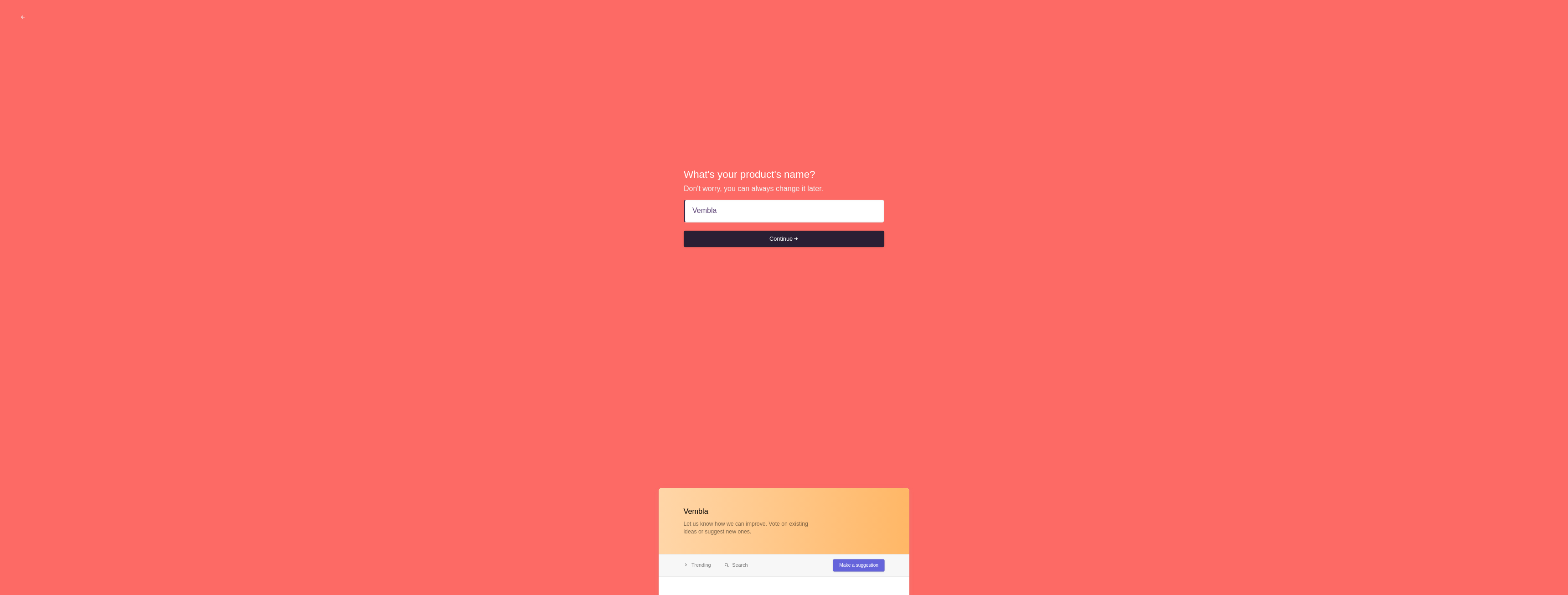
click at [769, 237] on button "Continue" at bounding box center [783, 239] width 200 height 16
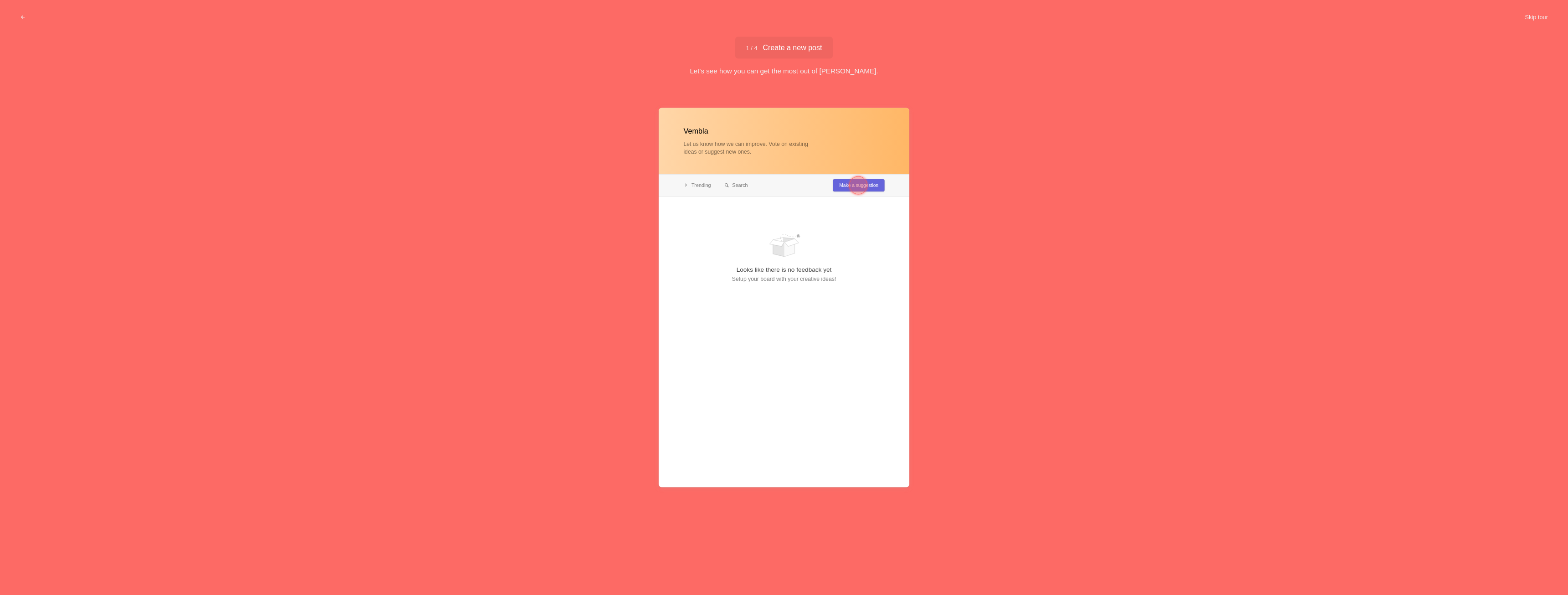
type input "Vembla"
click at [855, 188] on div at bounding box center [858, 186] width 18 height 18
click at [715, 220] on div at bounding box center [718, 223] width 18 height 18
